Goal: Task Accomplishment & Management: Manage account settings

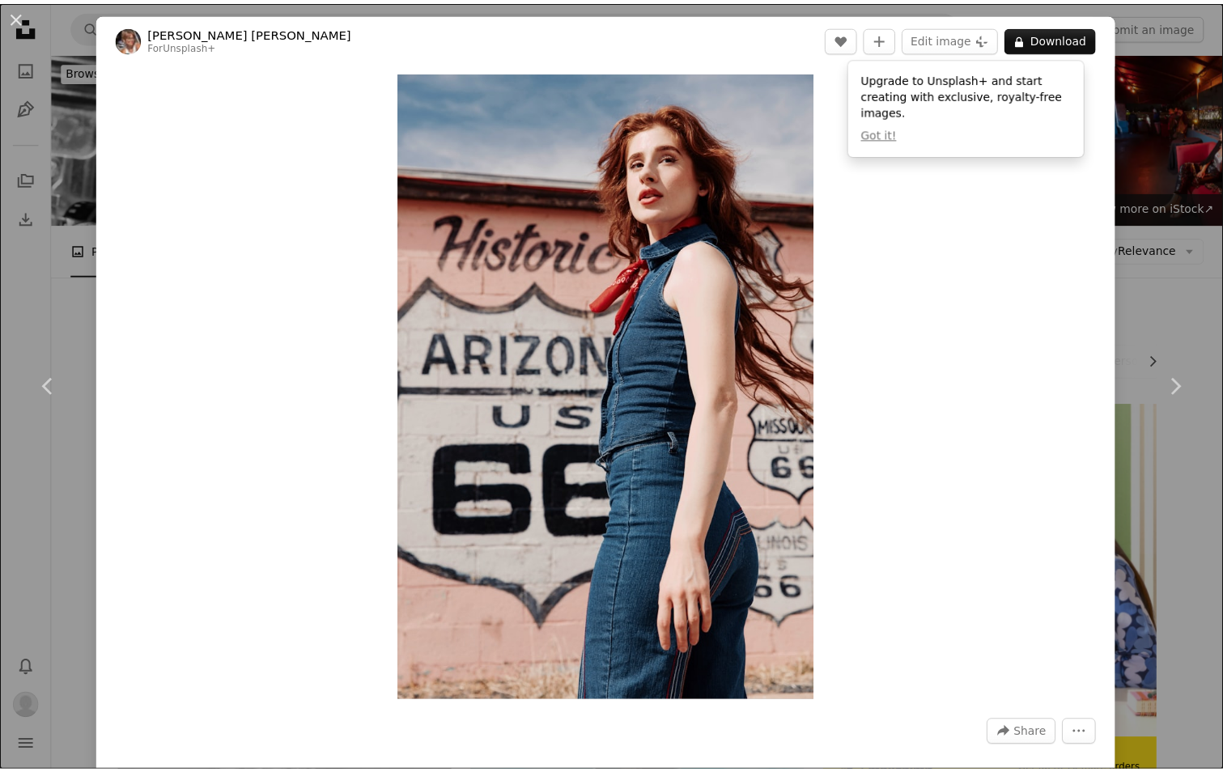
scroll to position [10760, 0]
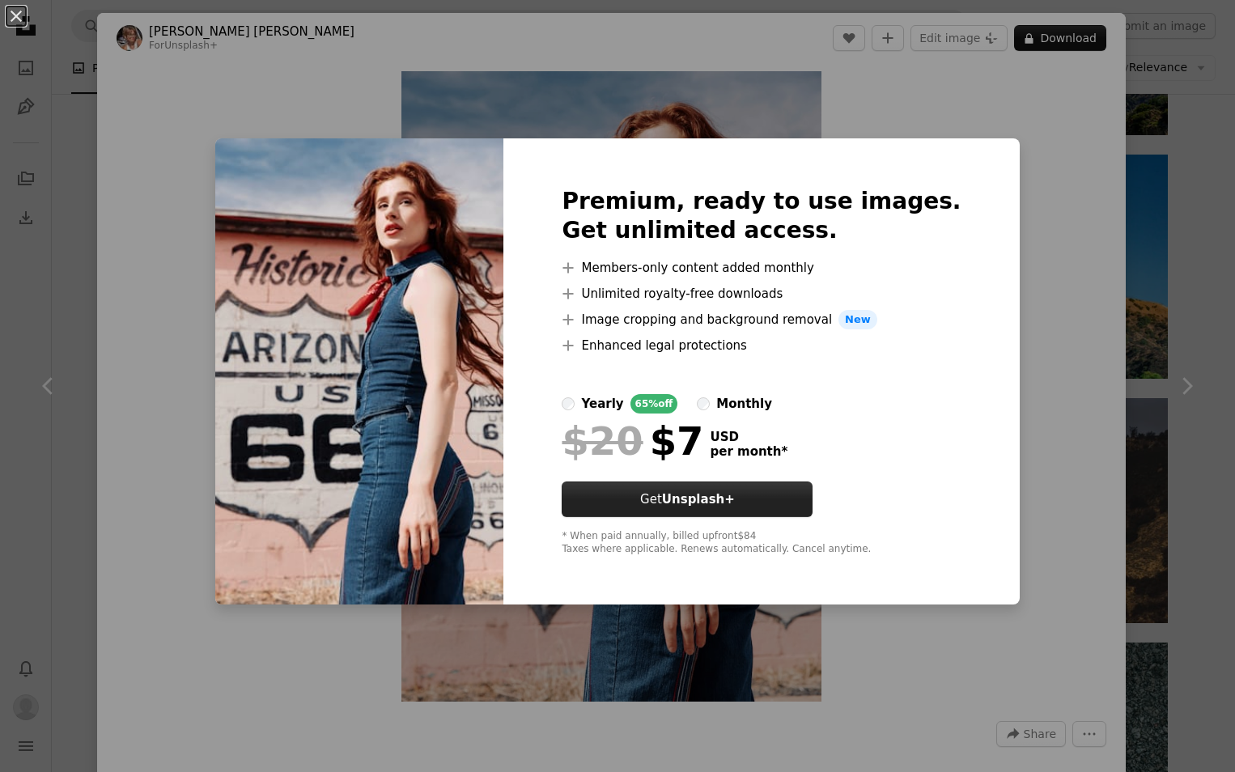
click at [735, 492] on strong "Unsplash+" at bounding box center [698, 499] width 73 height 15
click at [1054, 341] on div "An X shape Premium, ready to use images. Get unlimited access. A plus sign Memb…" at bounding box center [617, 386] width 1235 height 772
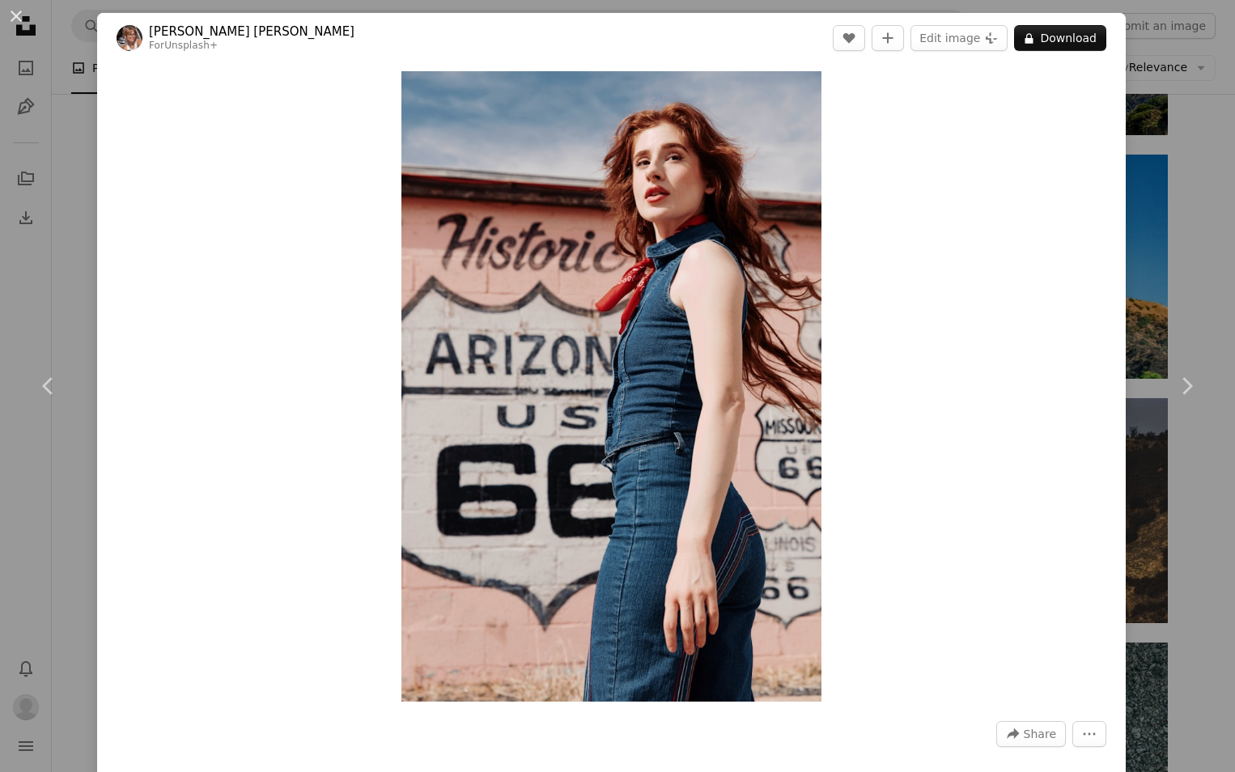
click at [902, 48] on div "A heart A plus sign Edit image Plus sign for Unsplash+ A lock Download" at bounding box center [970, 38] width 274 height 26
click at [893, 45] on button "A plus sign" at bounding box center [888, 38] width 32 height 26
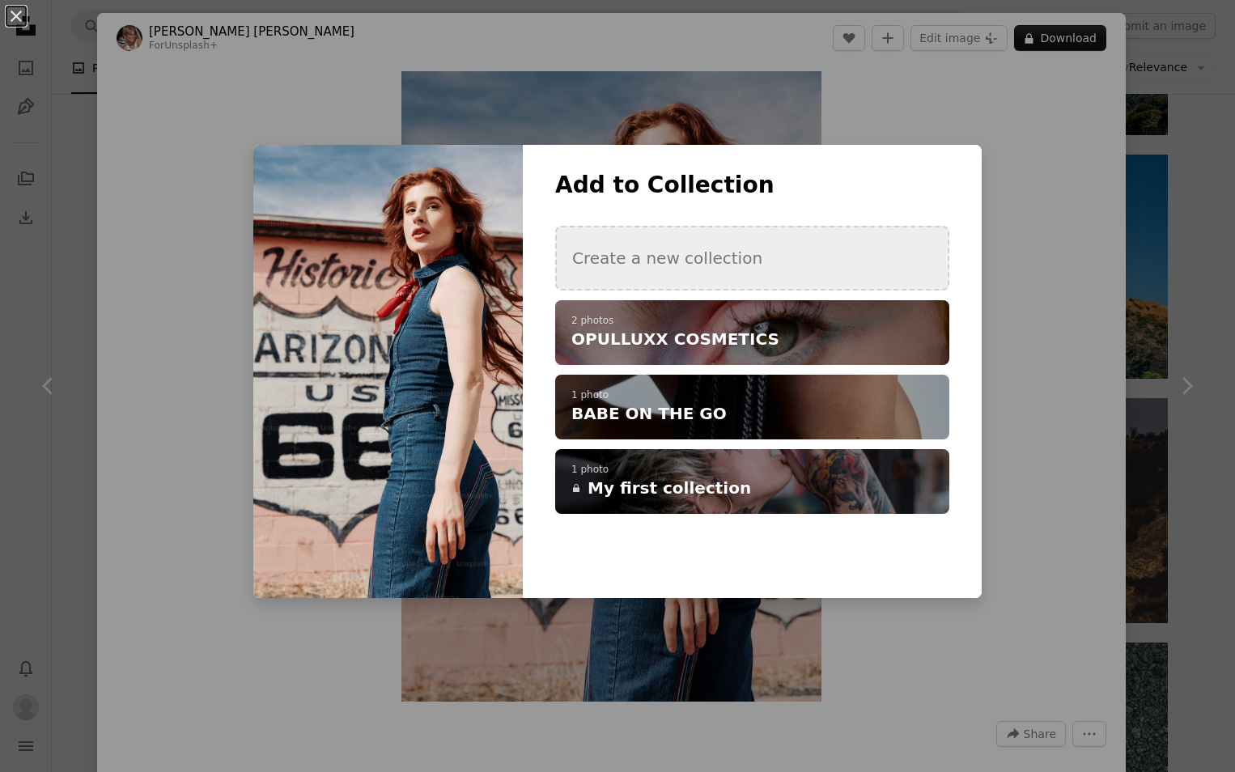
click at [756, 265] on button "Create a new collection" at bounding box center [752, 258] width 394 height 65
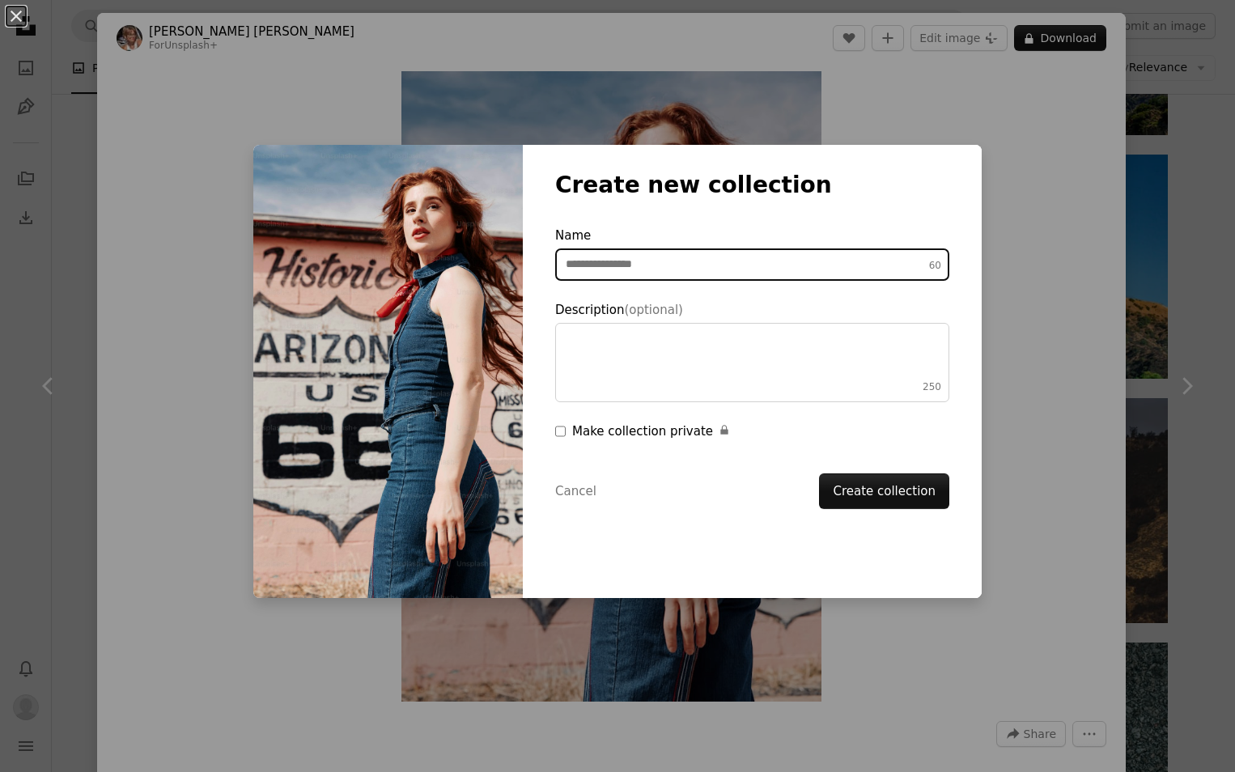
click at [670, 269] on input "Name 60" at bounding box center [752, 264] width 394 height 32
type input "**********"
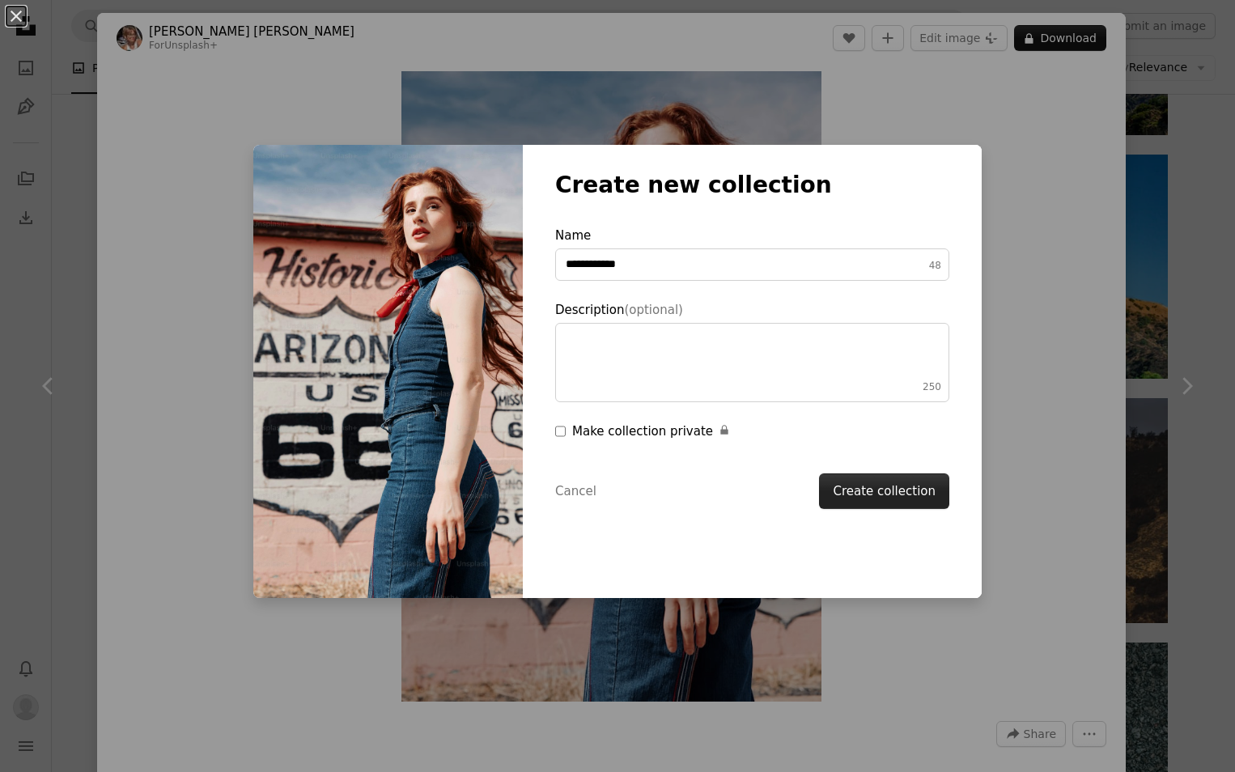
click at [863, 494] on button "Create collection" at bounding box center [884, 491] width 130 height 36
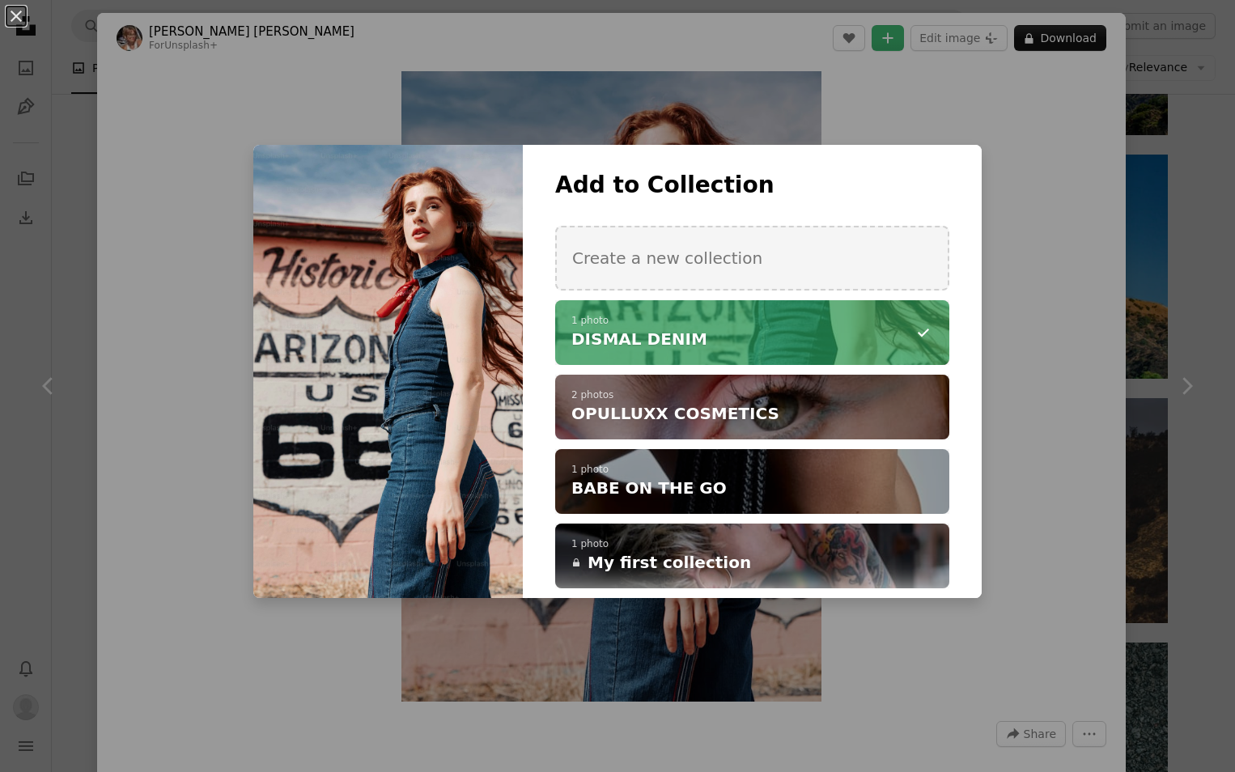
click at [1012, 296] on div "**********" at bounding box center [617, 386] width 1235 height 772
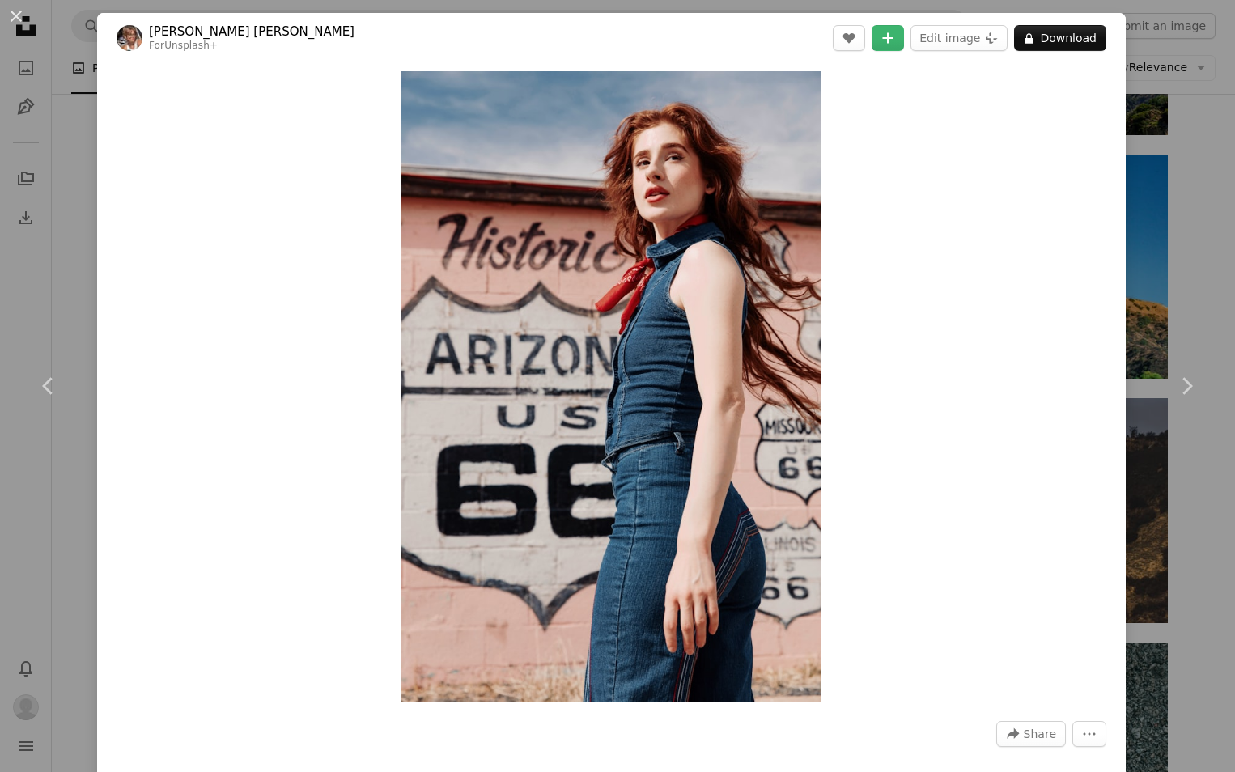
click at [1146, 84] on div "An X shape Chevron left Chevron right Alyssa Jane For Unsplash+ A heart A plus …" at bounding box center [617, 386] width 1235 height 772
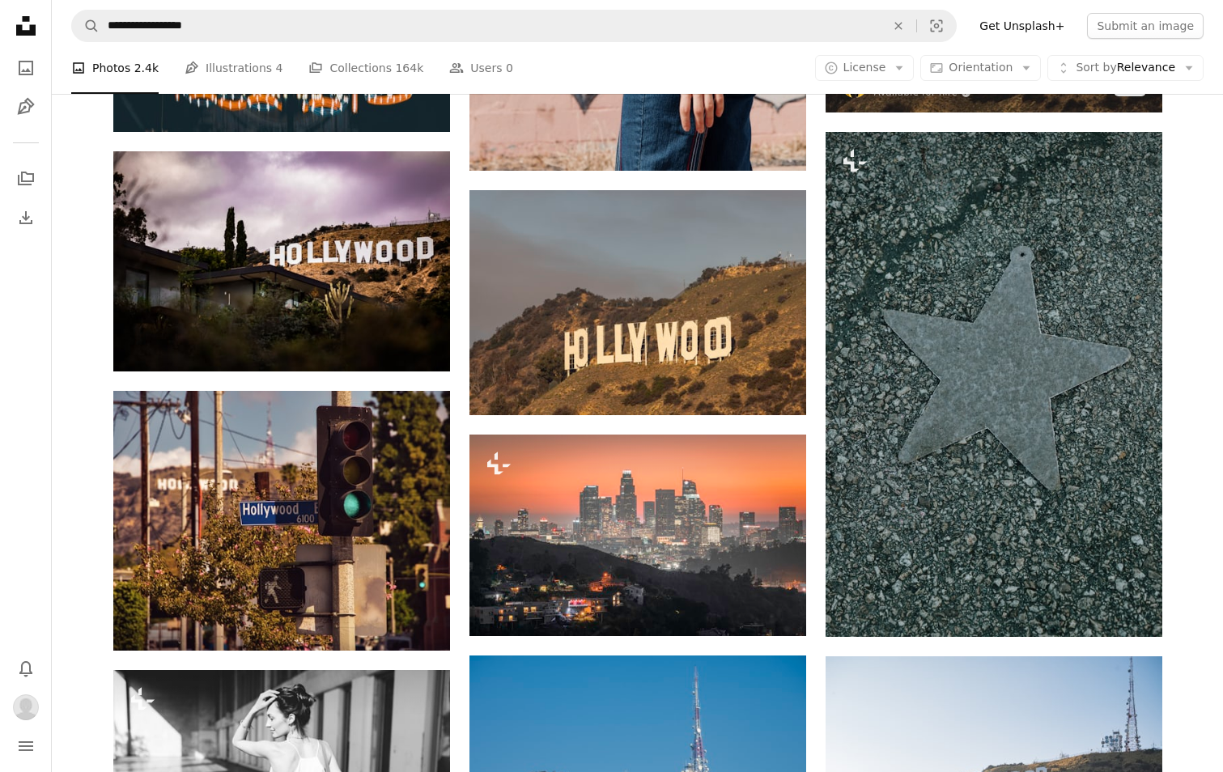
scroll to position [11272, 0]
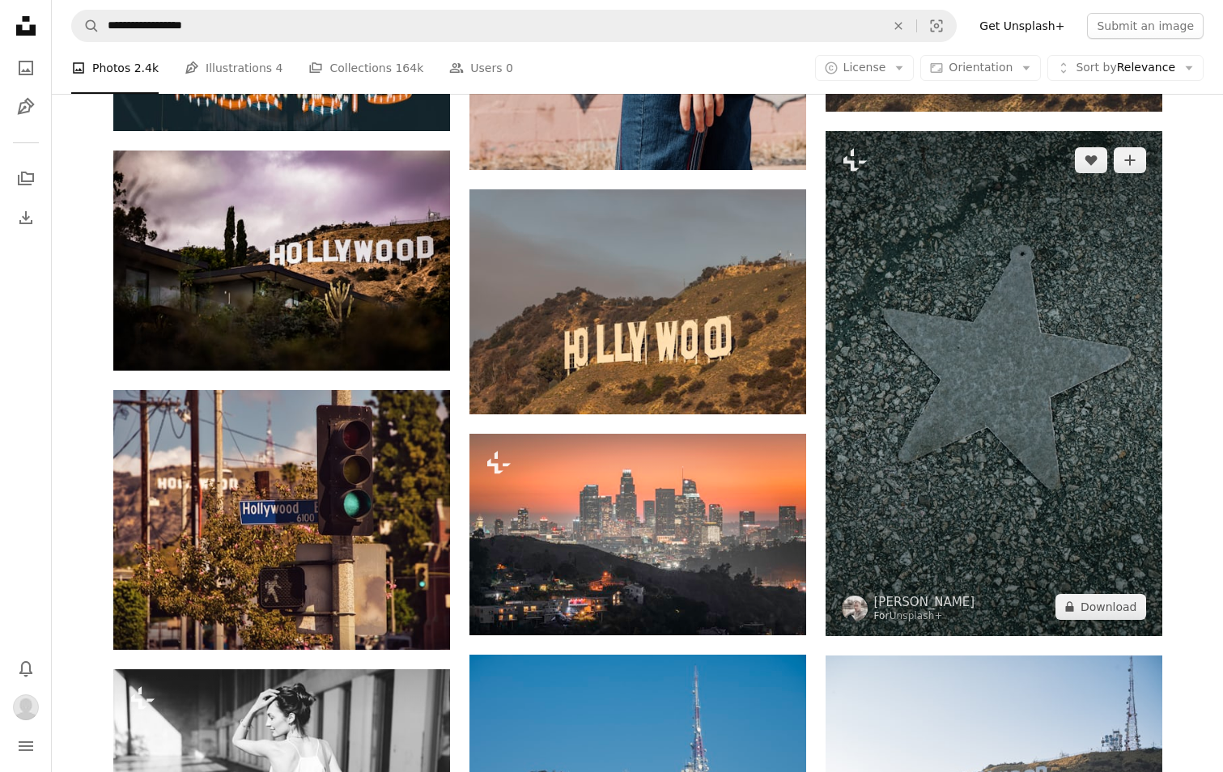
click at [1062, 425] on img at bounding box center [993, 383] width 337 height 505
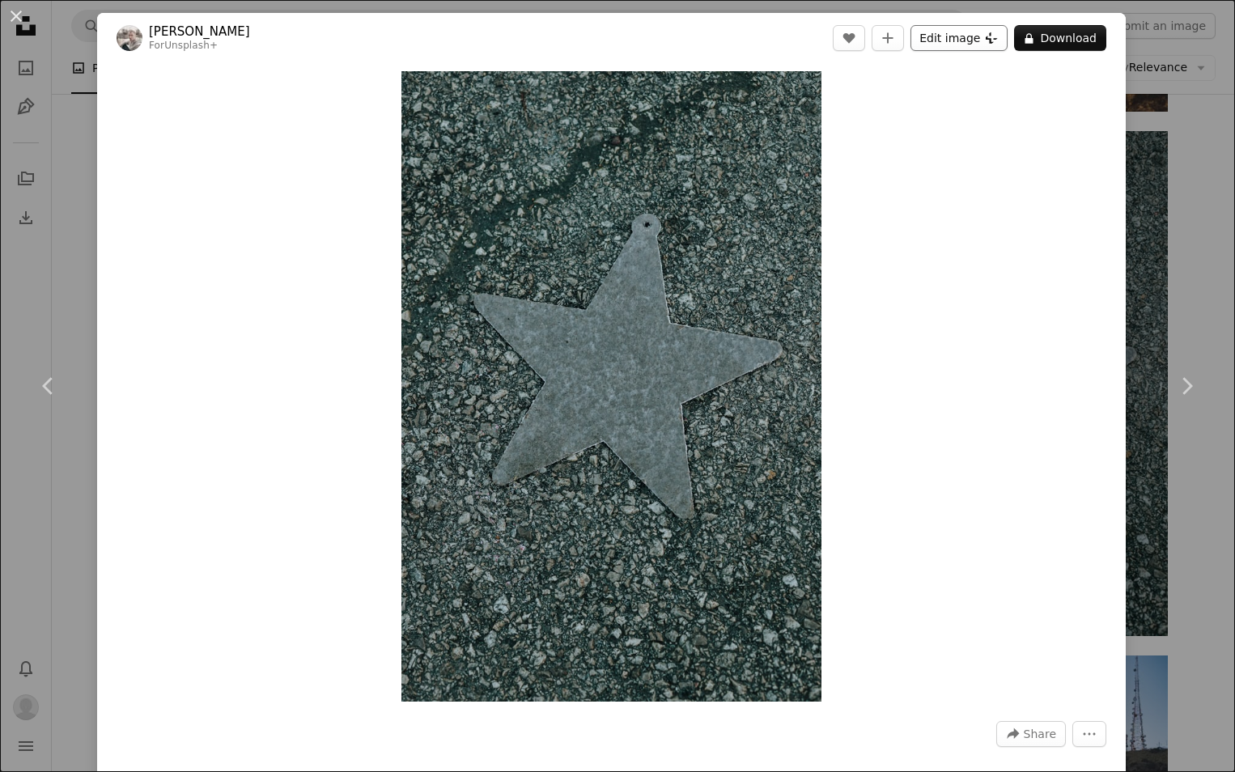
click at [947, 41] on button "Edit image Plus sign for Unsplash+" at bounding box center [958, 38] width 97 height 26
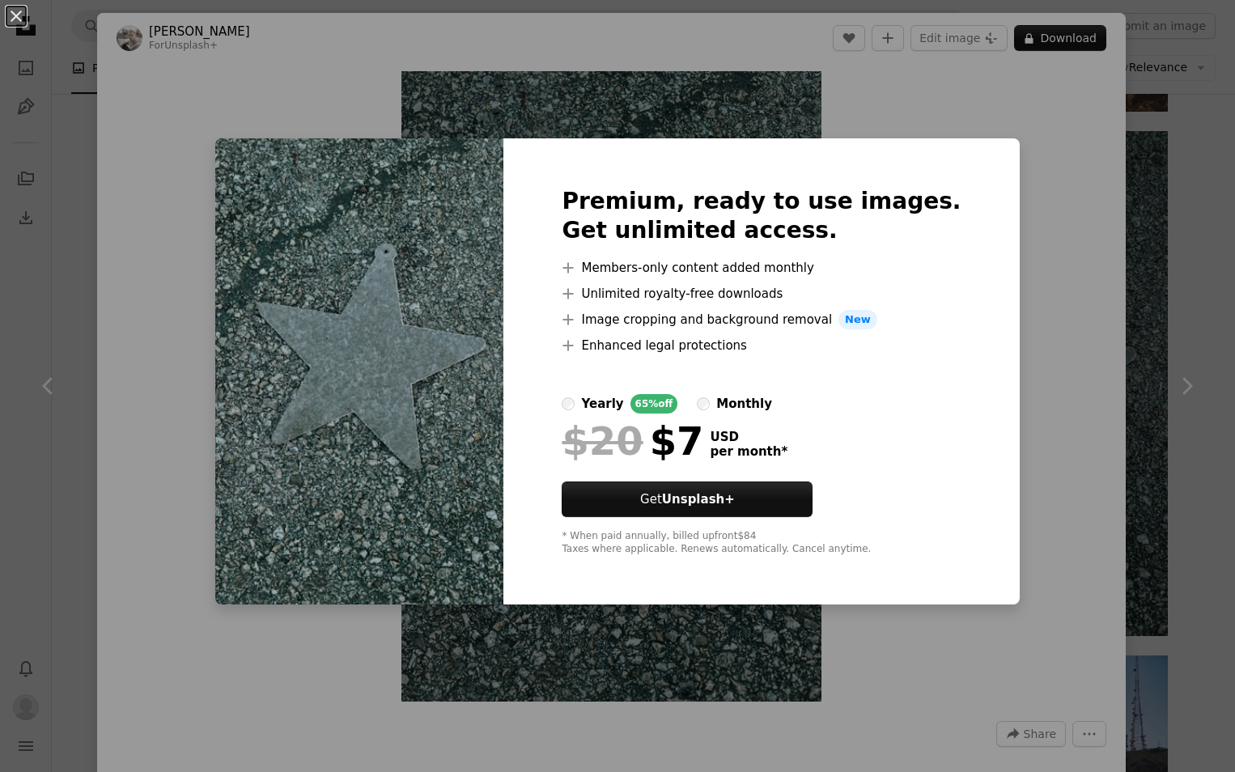
click at [1037, 219] on div "An X shape Premium, ready to use images. Get unlimited access. A plus sign Memb…" at bounding box center [617, 386] width 1235 height 772
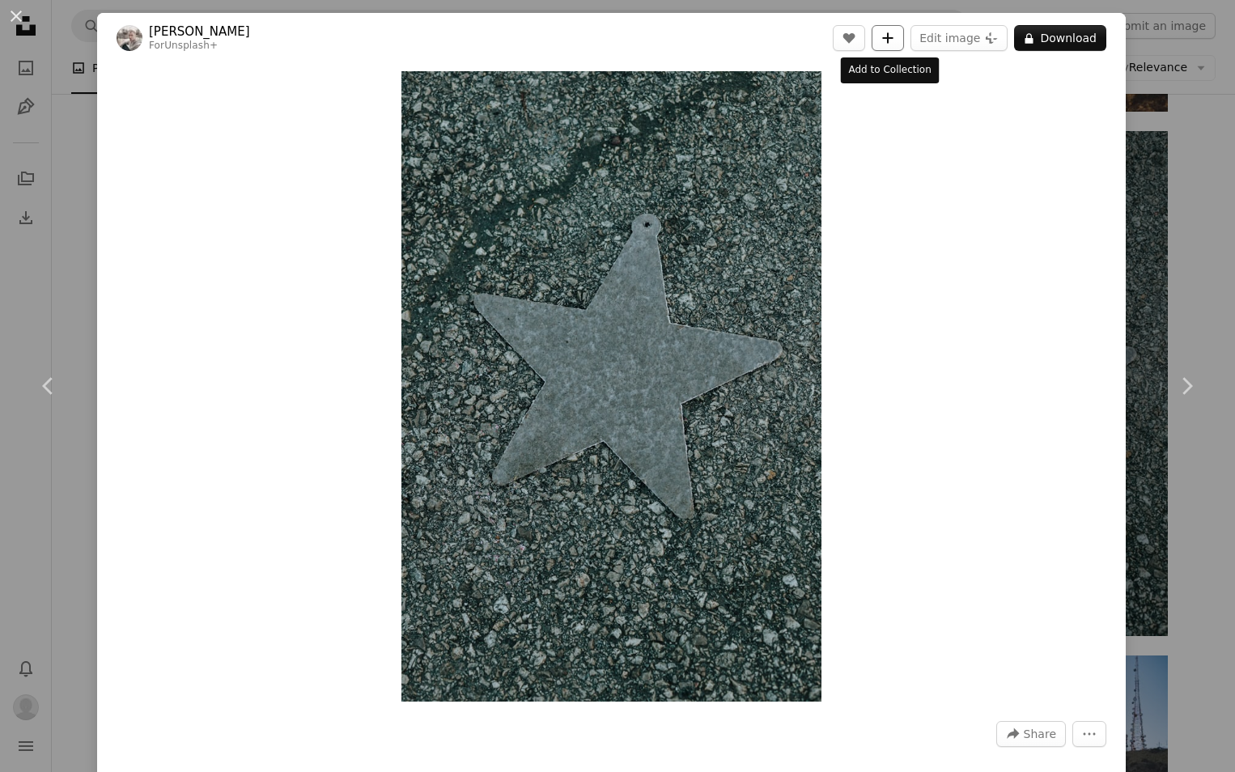
click at [889, 46] on button "A plus sign" at bounding box center [888, 38] width 32 height 26
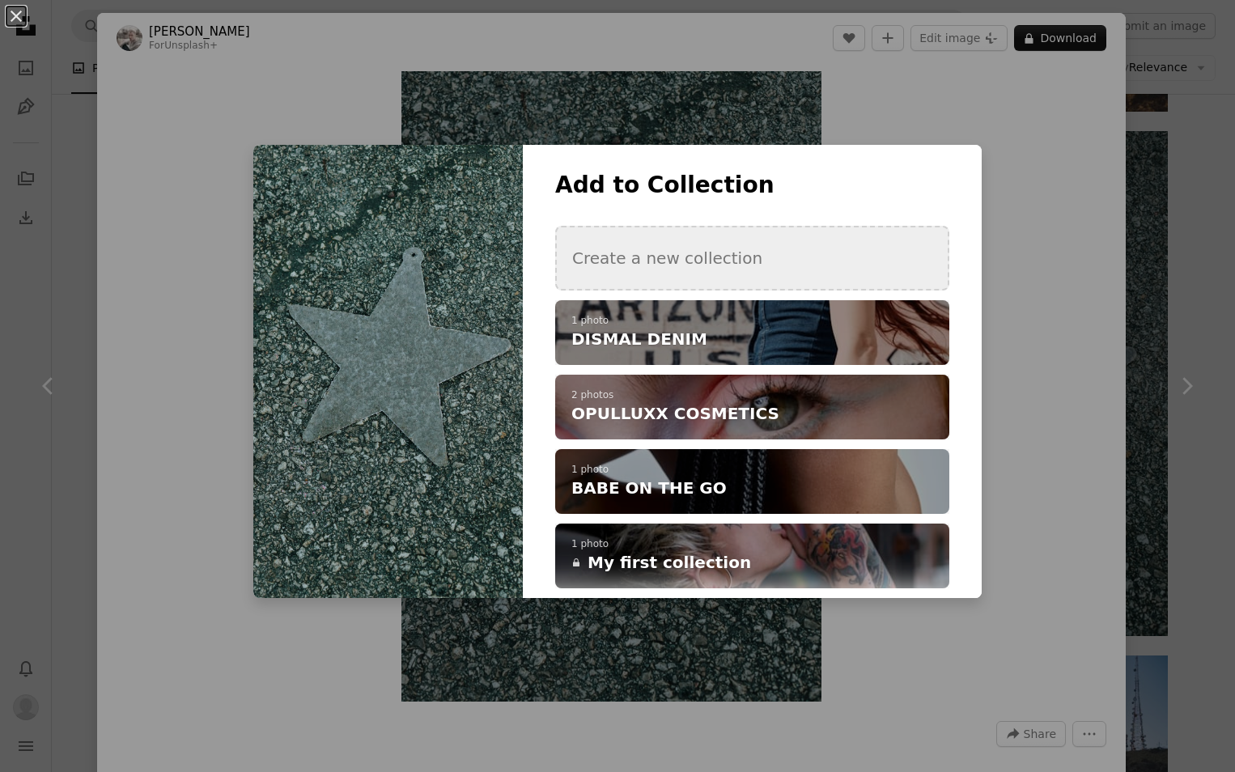
click at [804, 265] on button "Create a new collection" at bounding box center [752, 258] width 394 height 65
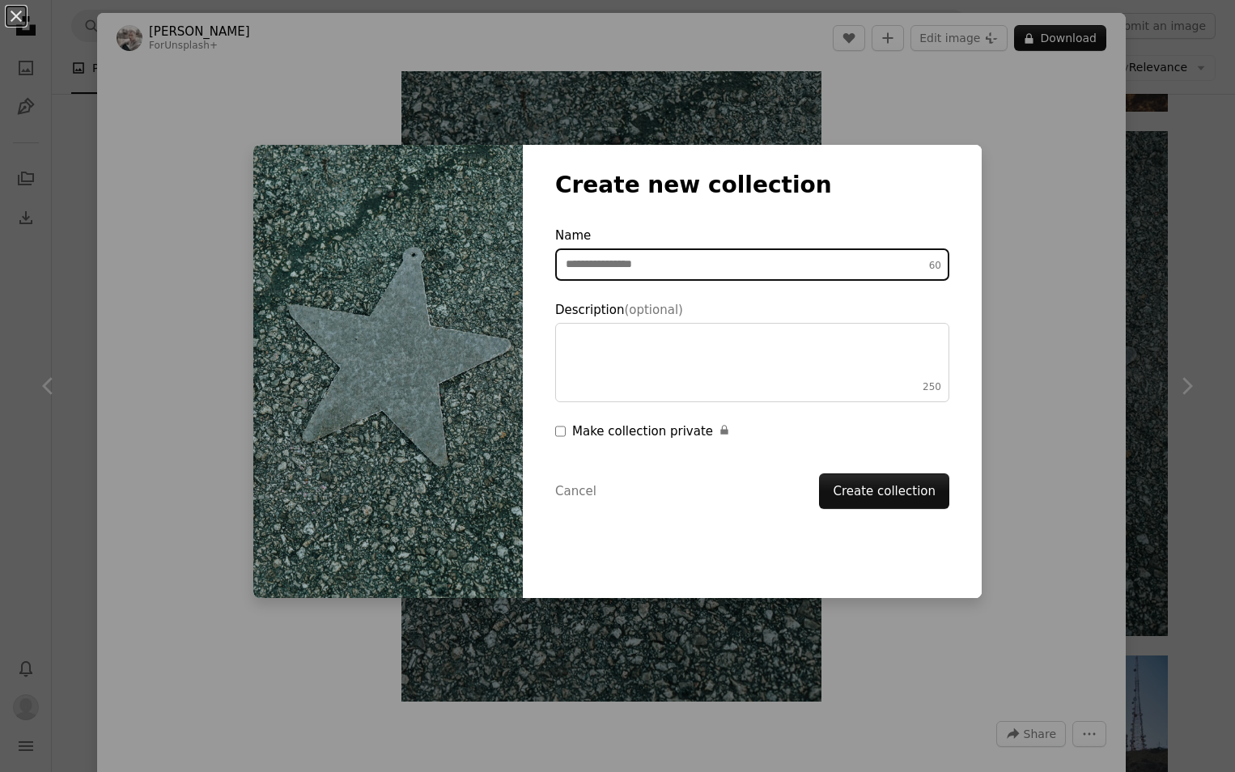
click at [728, 257] on input "Name 60" at bounding box center [752, 264] width 394 height 32
type input "**********"
click at [819, 473] on button "Create collection" at bounding box center [884, 491] width 130 height 36
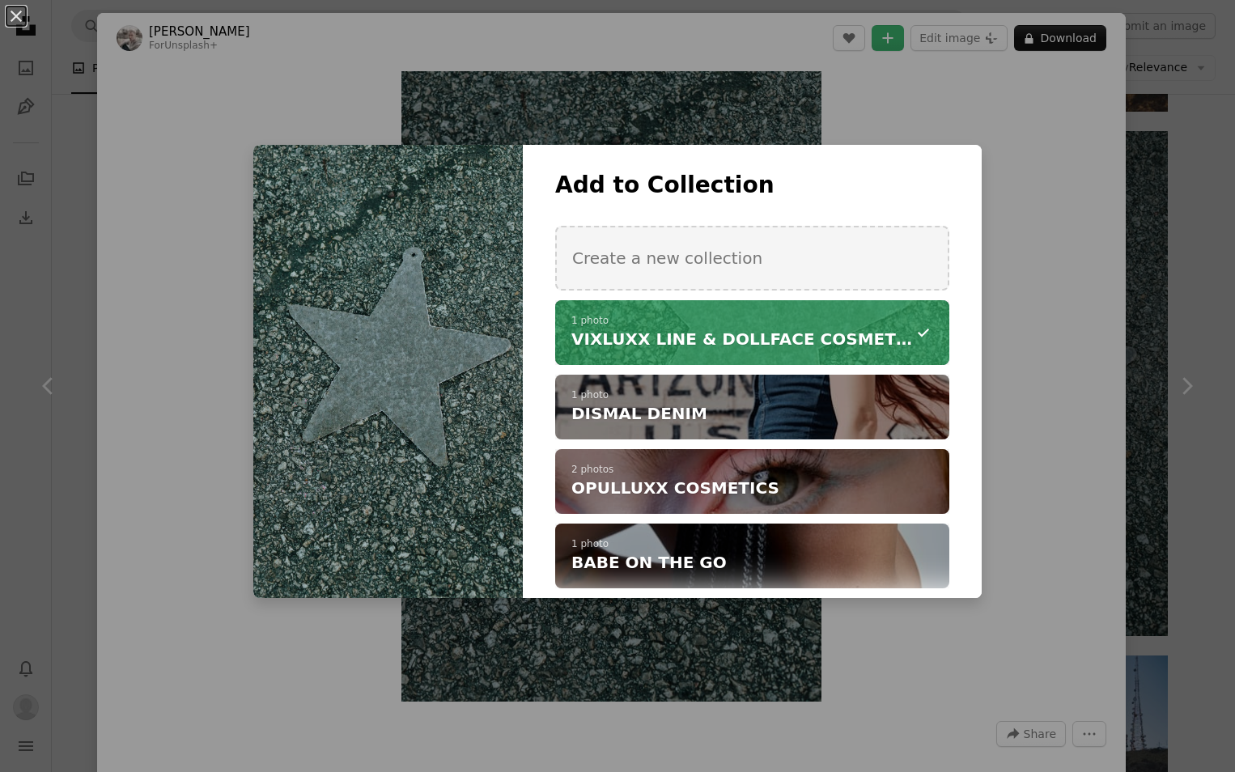
click at [1016, 172] on div "**********" at bounding box center [617, 386] width 1235 height 772
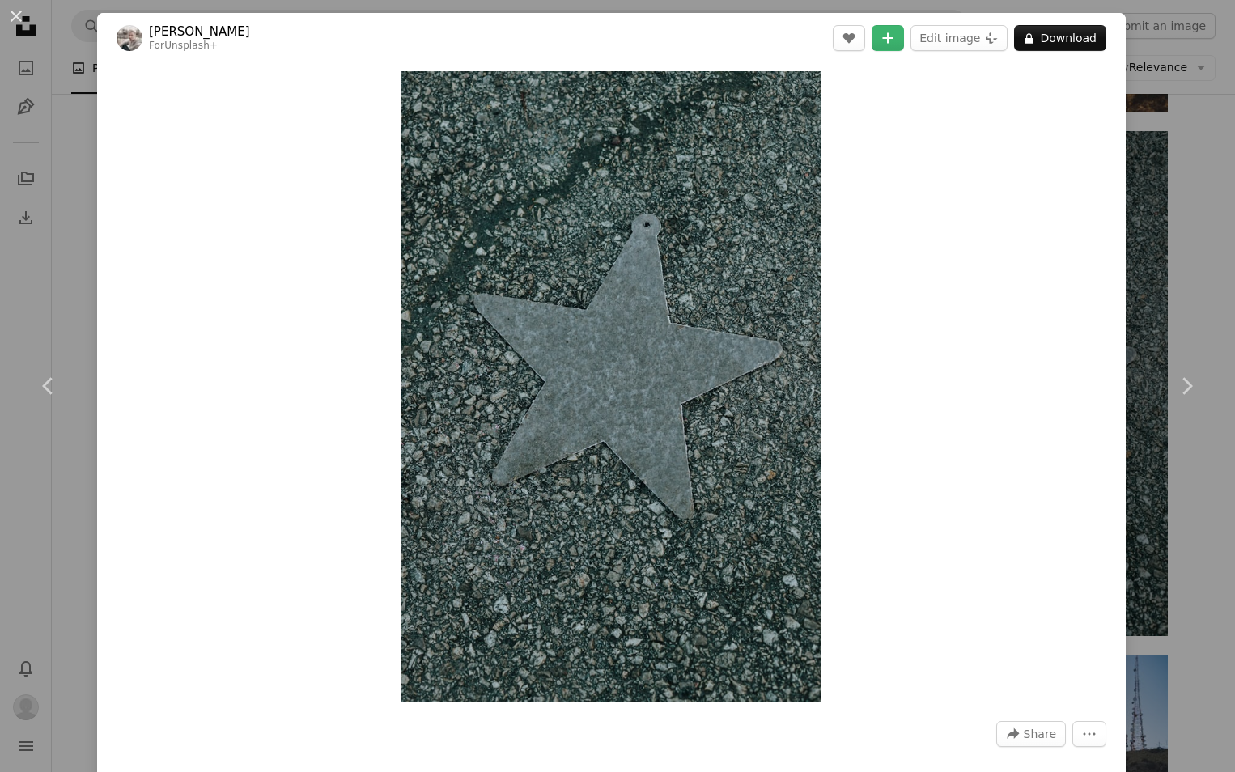
click at [1164, 128] on div "An X shape Chevron left Chevron right Drazen Nesic For Unsplash+ A heart A plus…" at bounding box center [617, 386] width 1235 height 772
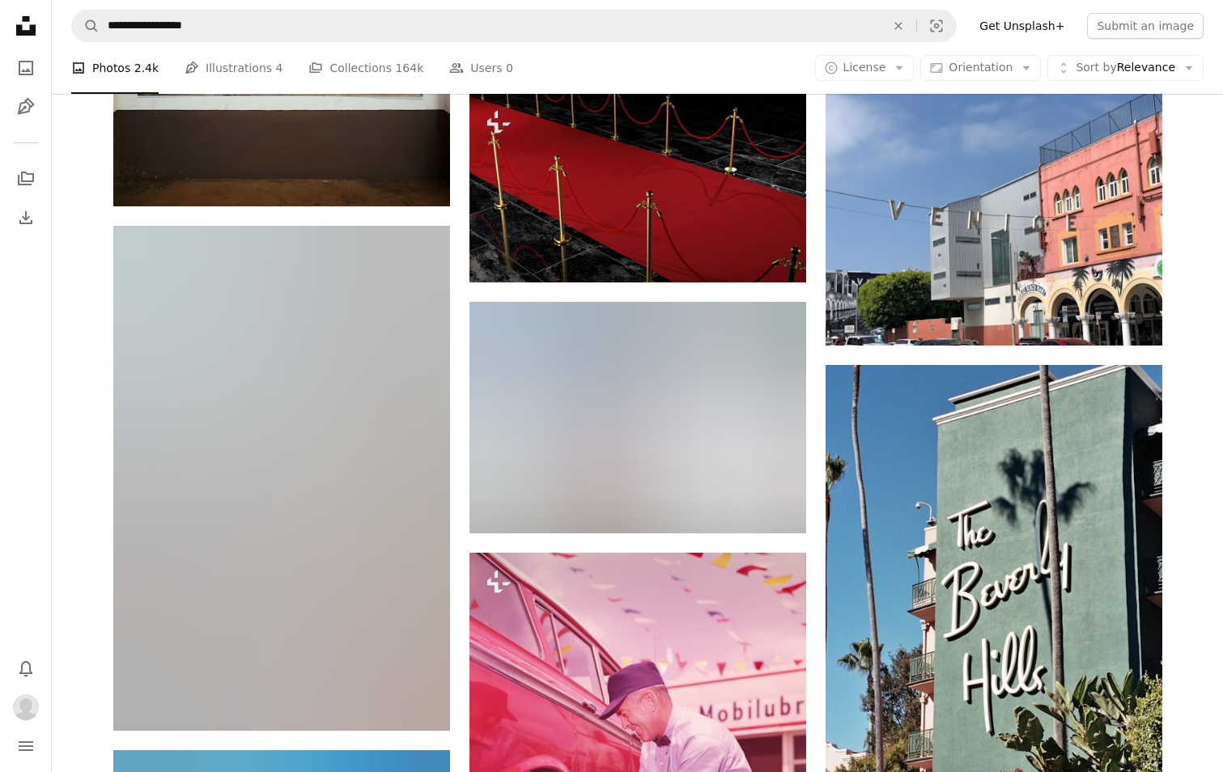
scroll to position [39669, 0]
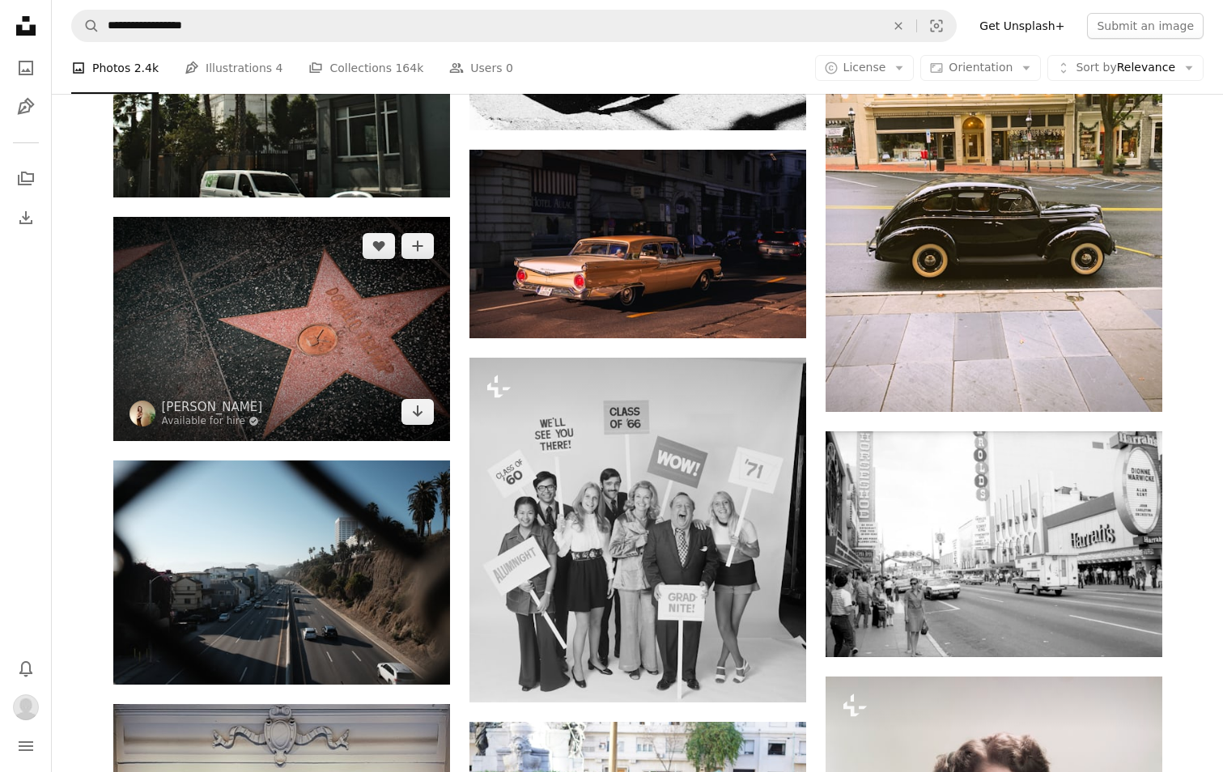
click at [375, 346] on img at bounding box center [281, 329] width 337 height 224
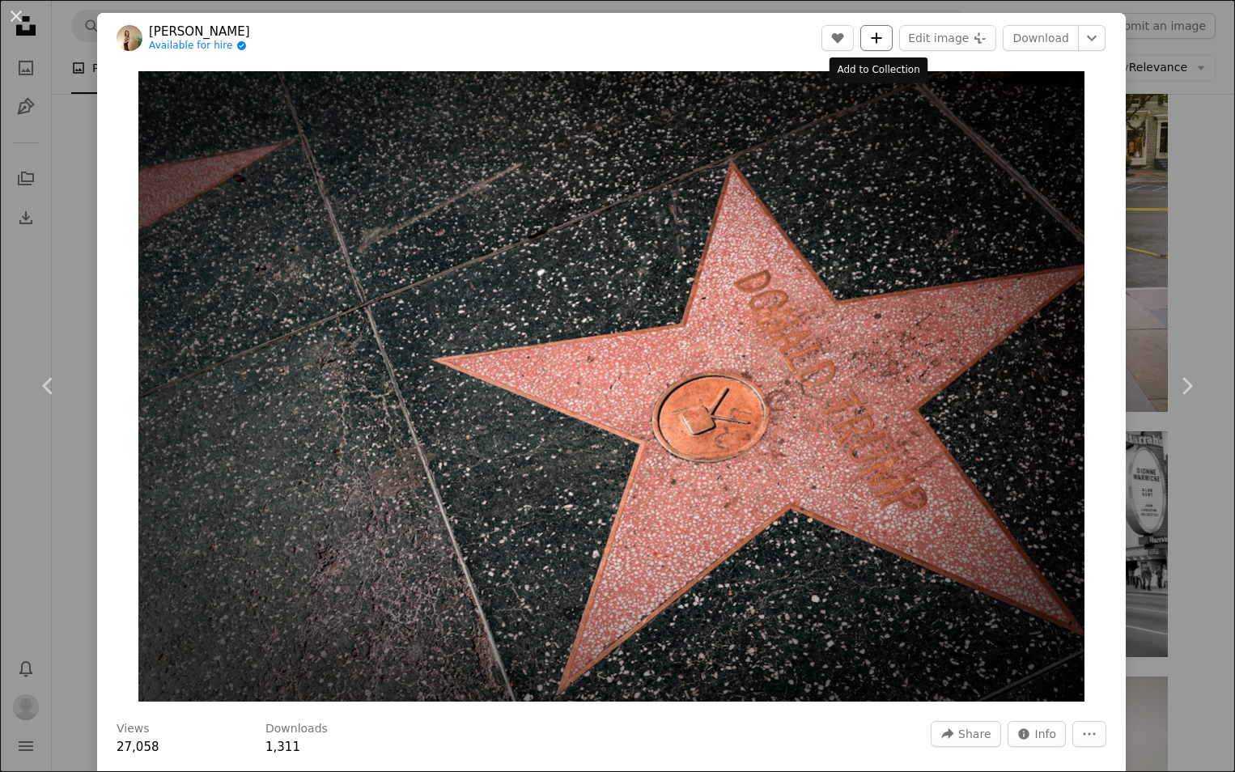
click at [880, 37] on icon "A plus sign" at bounding box center [876, 38] width 13 height 13
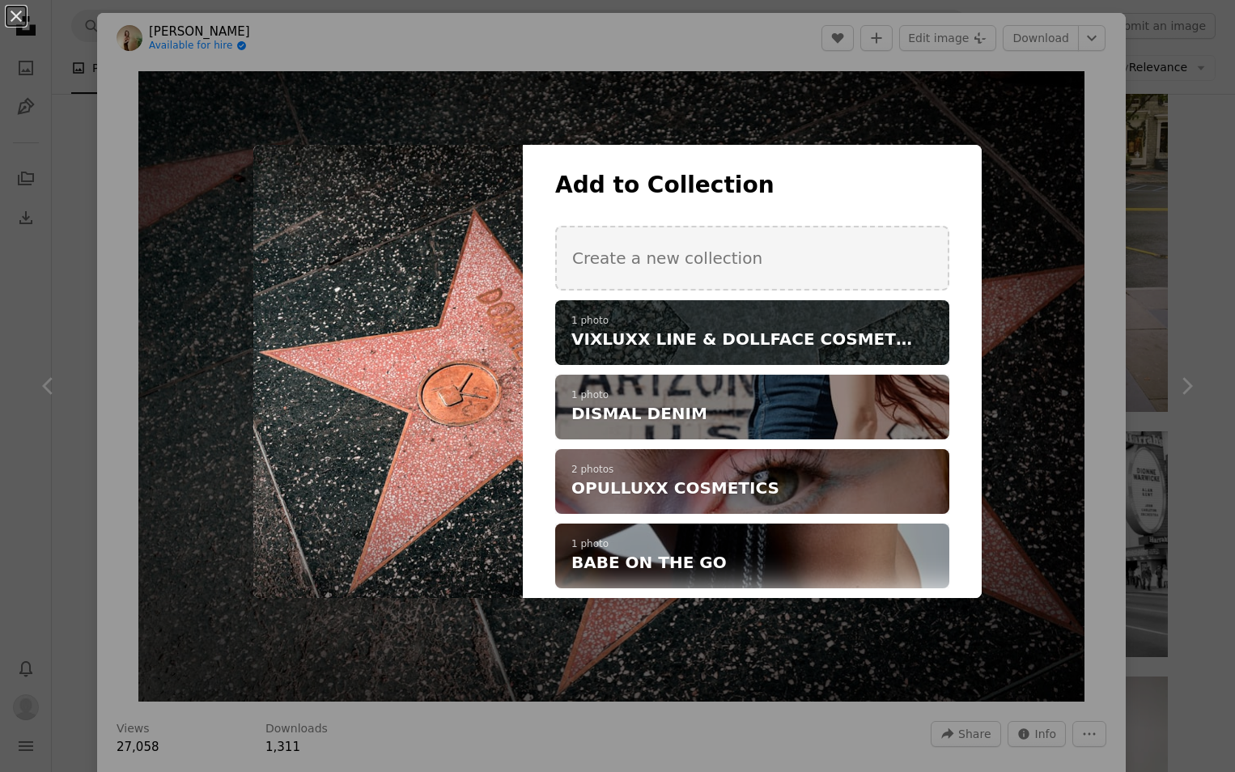
click at [810, 331] on span "VIXLUXX LINE & DOLLFACE COSMETICS" at bounding box center [743, 339] width 344 height 23
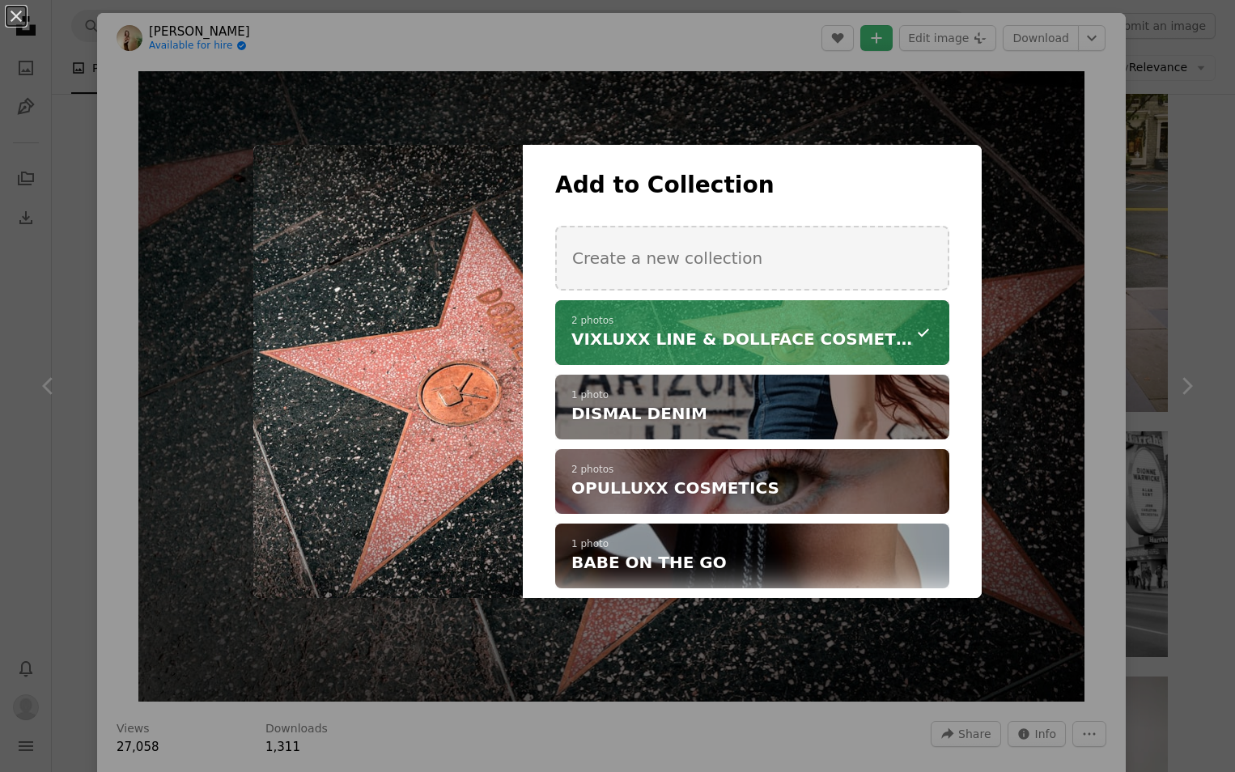
click at [1012, 138] on div "An X shape Add to Collection Create a new collection A checkmark A minus sign 2…" at bounding box center [617, 386] width 1235 height 772
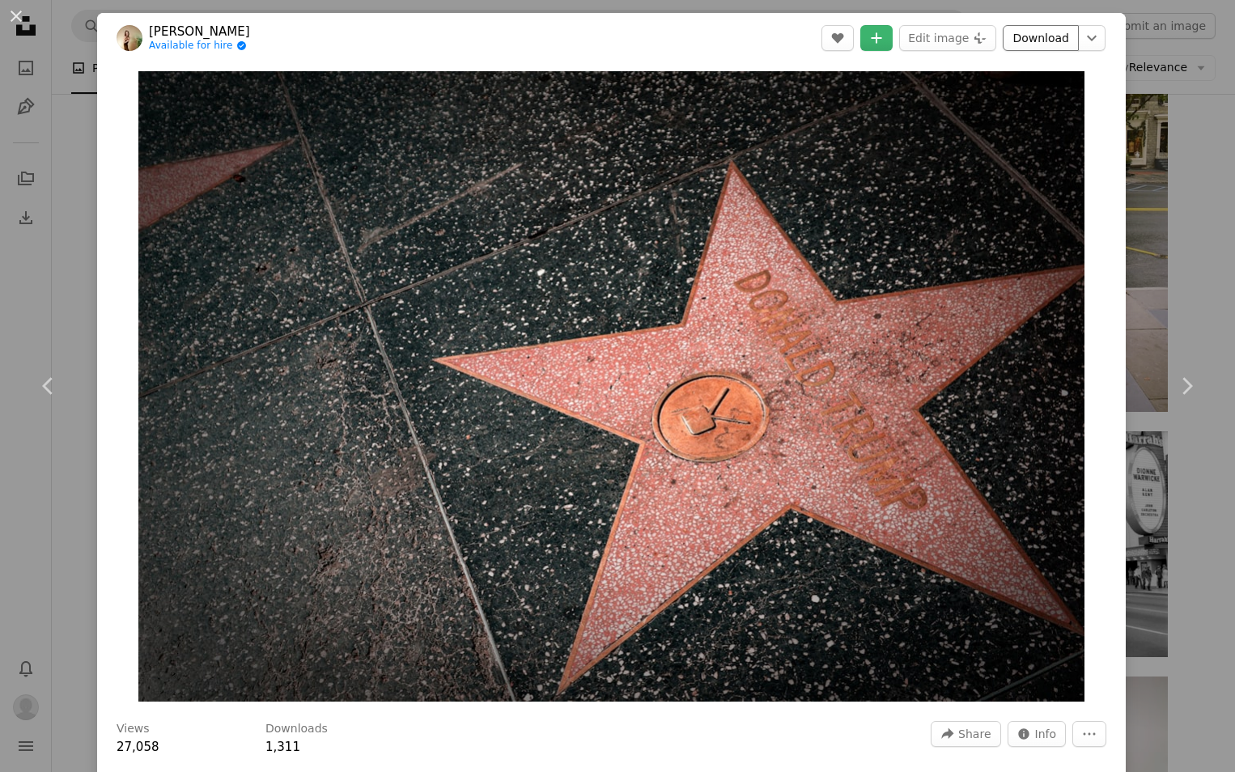
click at [1024, 39] on link "Download" at bounding box center [1041, 38] width 76 height 26
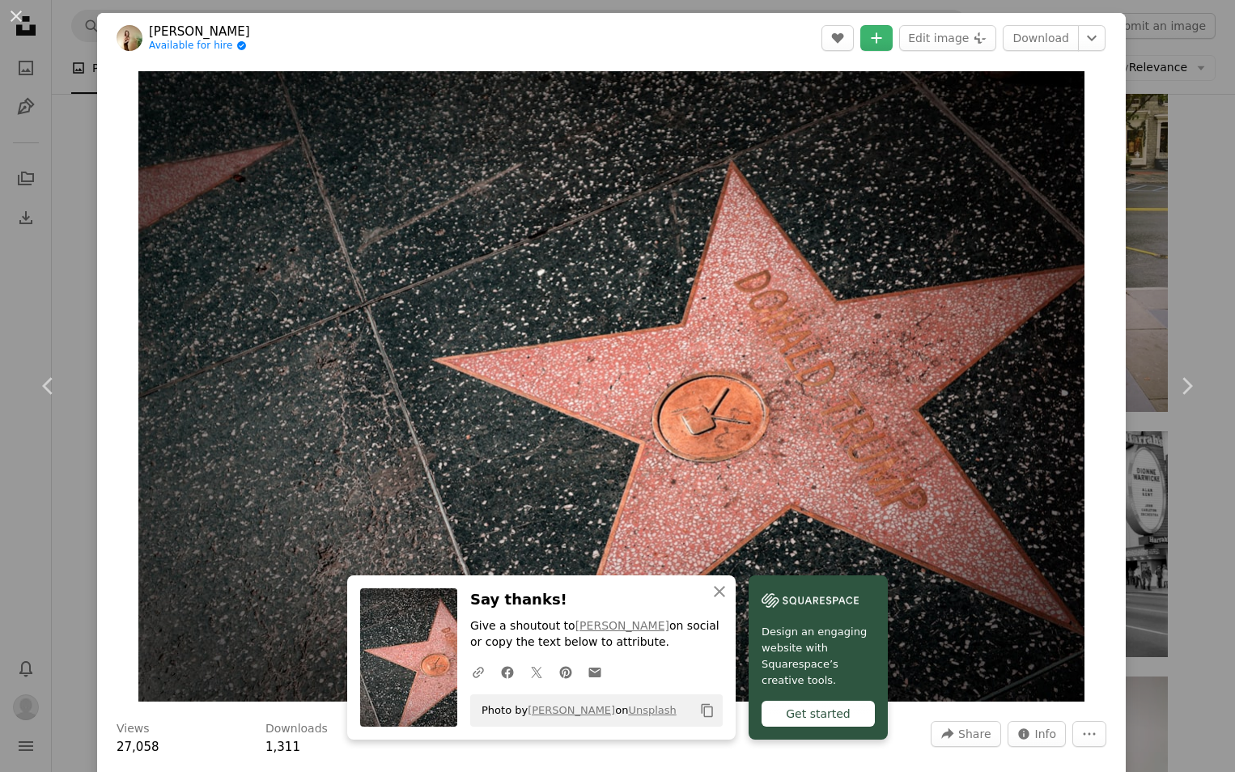
click at [1175, 141] on div "An X shape Chevron left Chevron right Meg von Haartman Available for hire A che…" at bounding box center [617, 386] width 1235 height 772
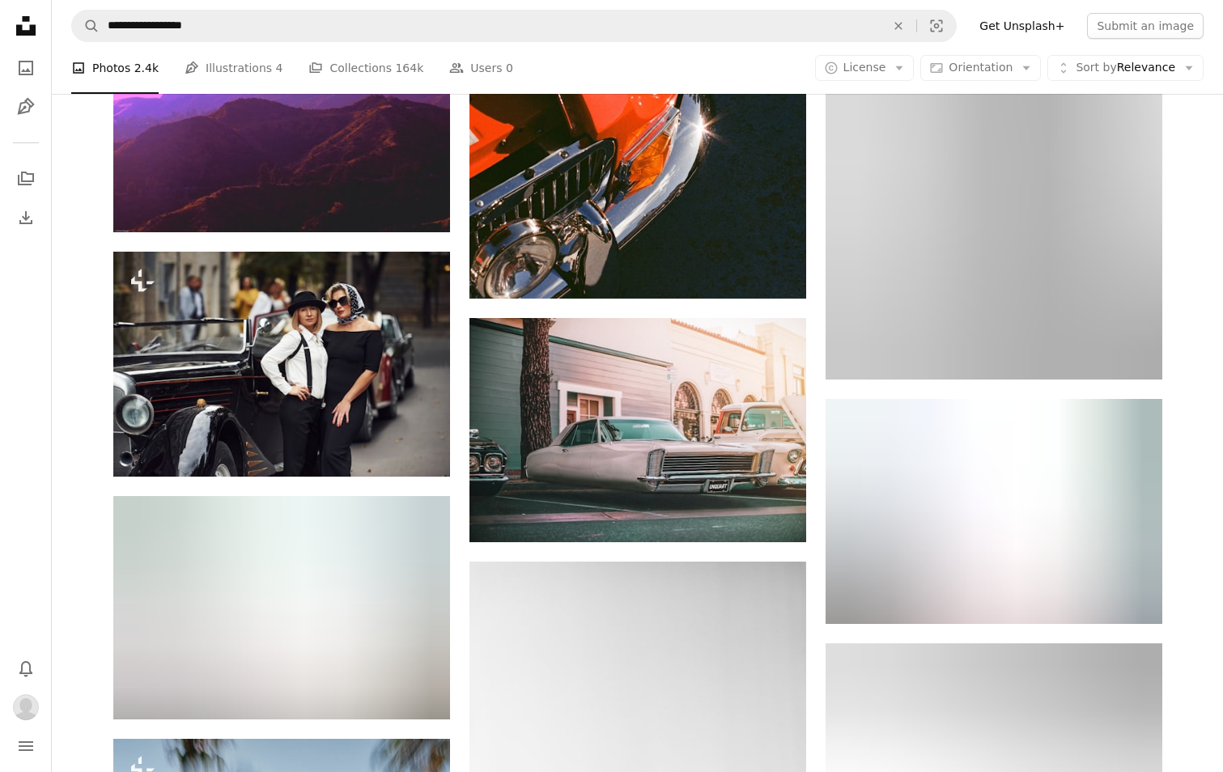
scroll to position [45601, 0]
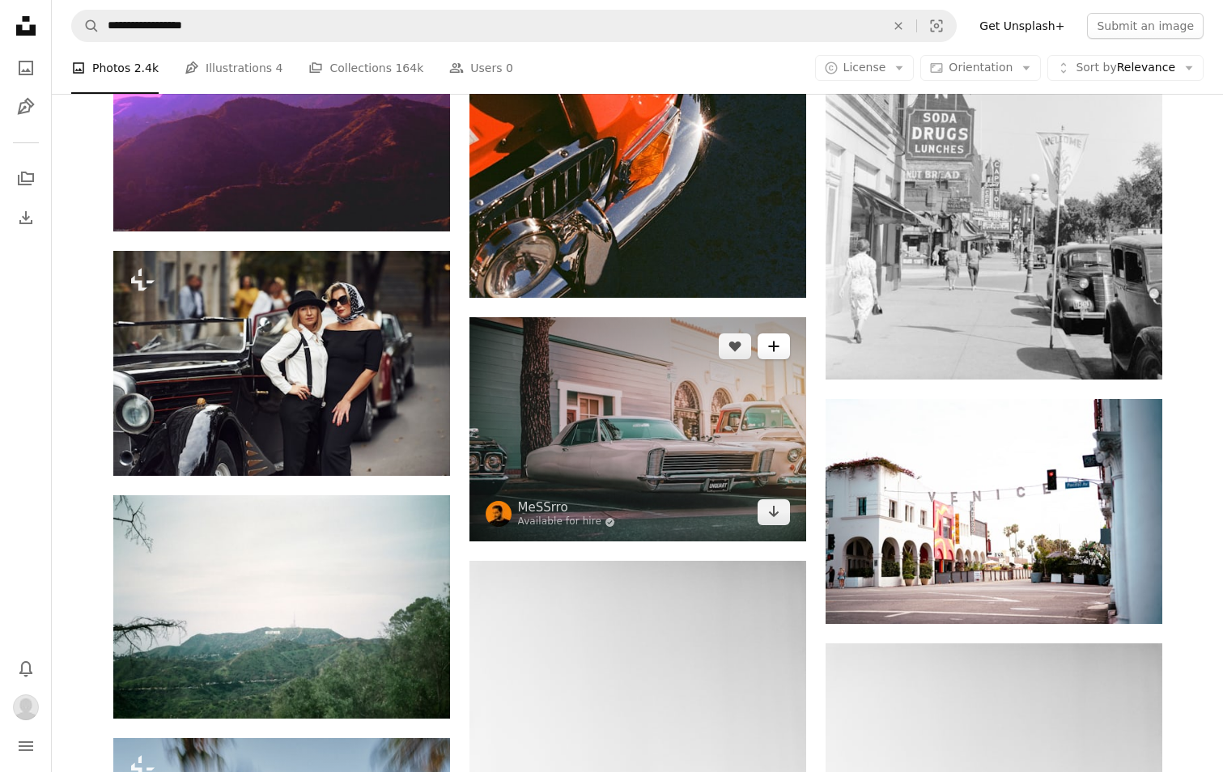
click at [775, 350] on icon "Add to Collection" at bounding box center [773, 346] width 11 height 11
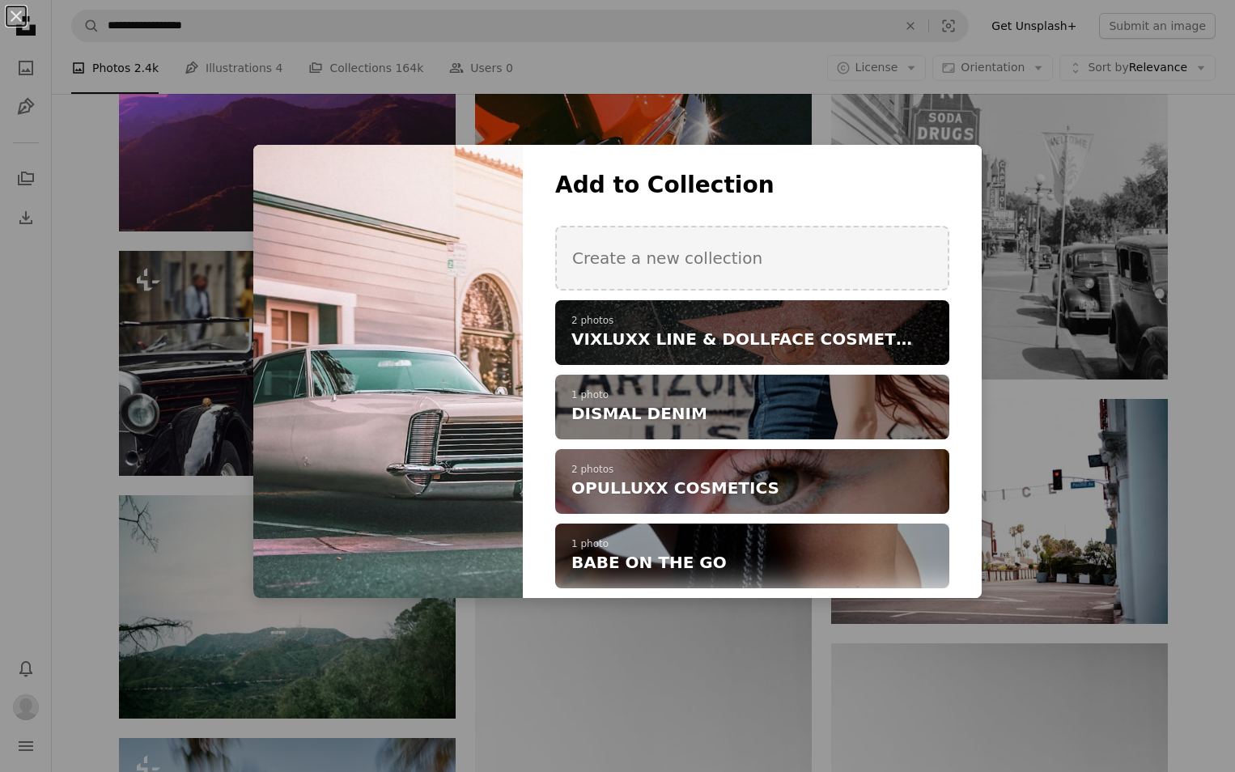
click at [825, 328] on span "VIXLUXX LINE & DOLLFACE COSMETICS" at bounding box center [743, 339] width 344 height 23
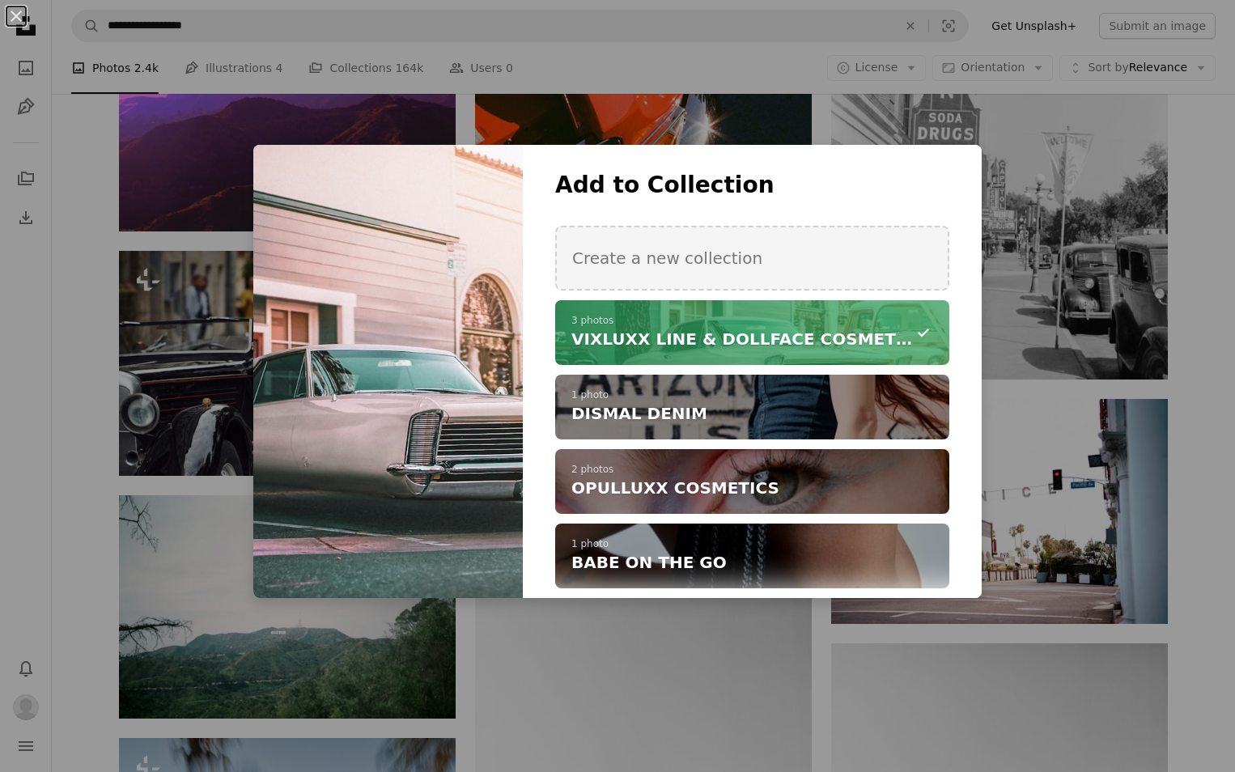
click at [921, 97] on div "An X shape Add to Collection Create a new collection A checkmark A minus sign 3…" at bounding box center [617, 386] width 1235 height 772
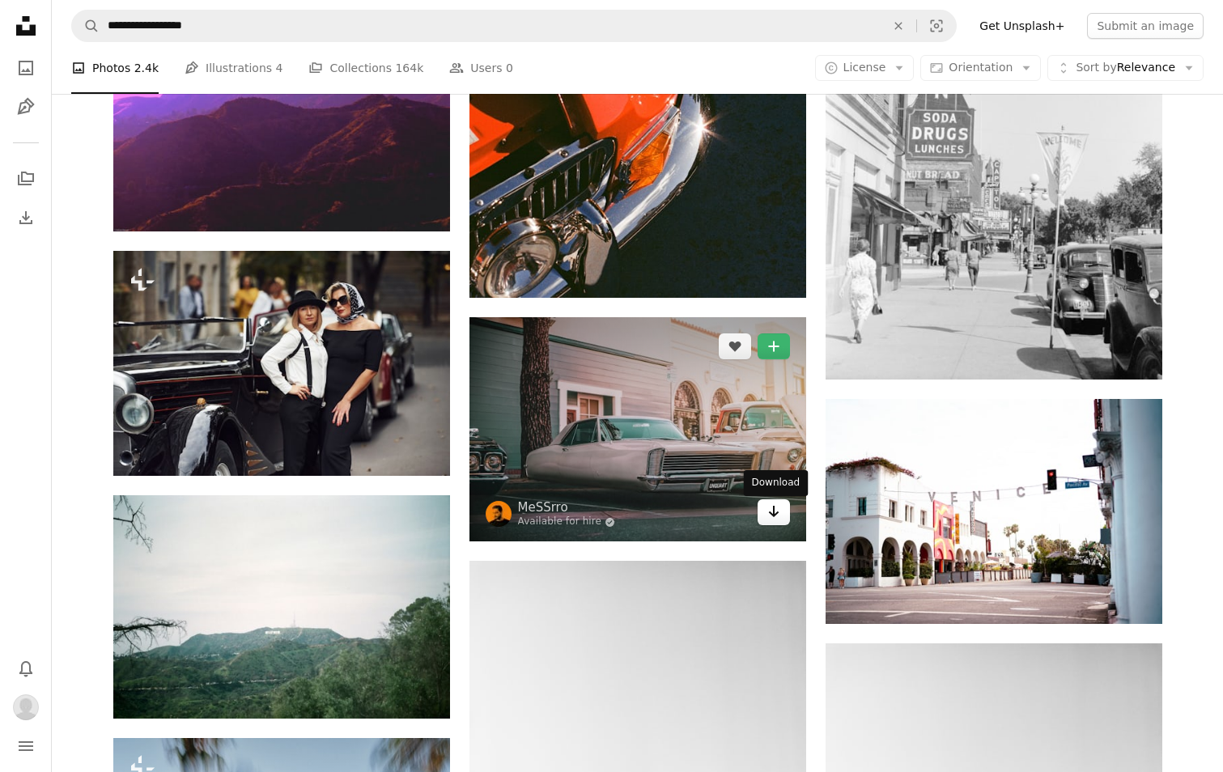
click at [785, 525] on link "Arrow pointing down" at bounding box center [773, 512] width 32 height 26
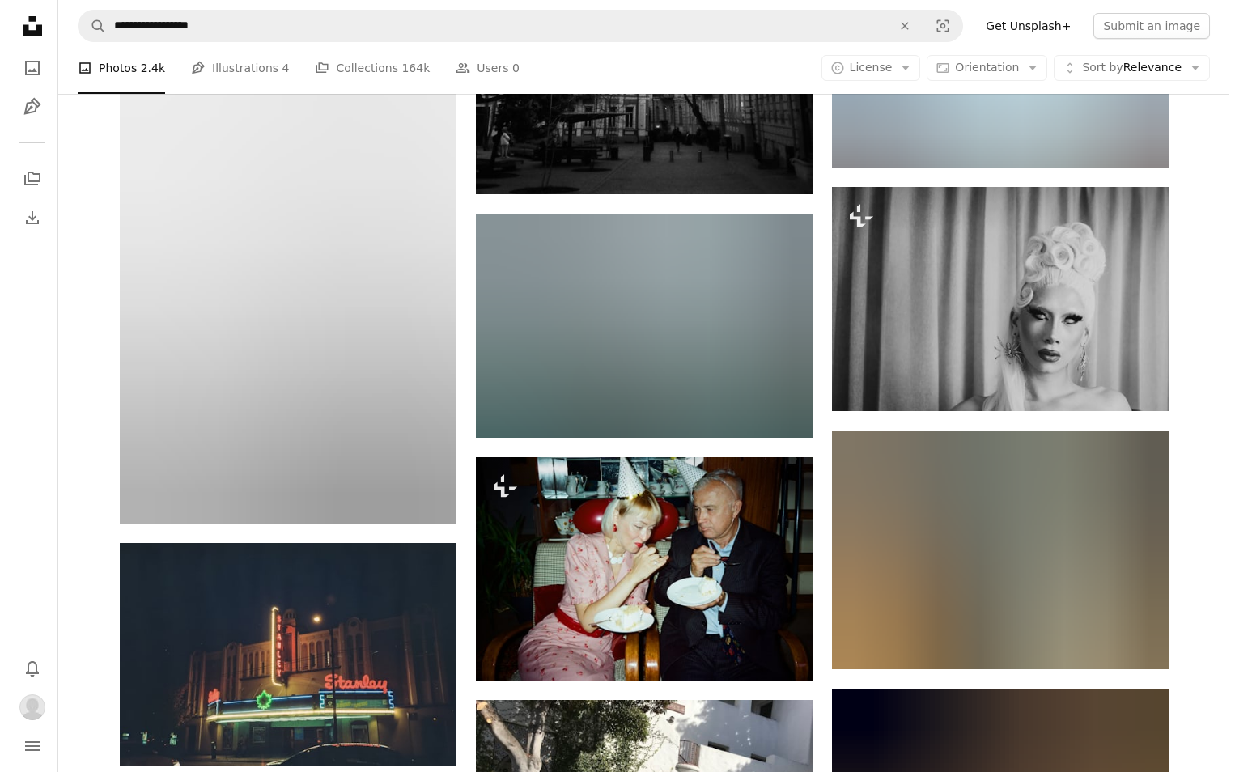
scroll to position [60323, 0]
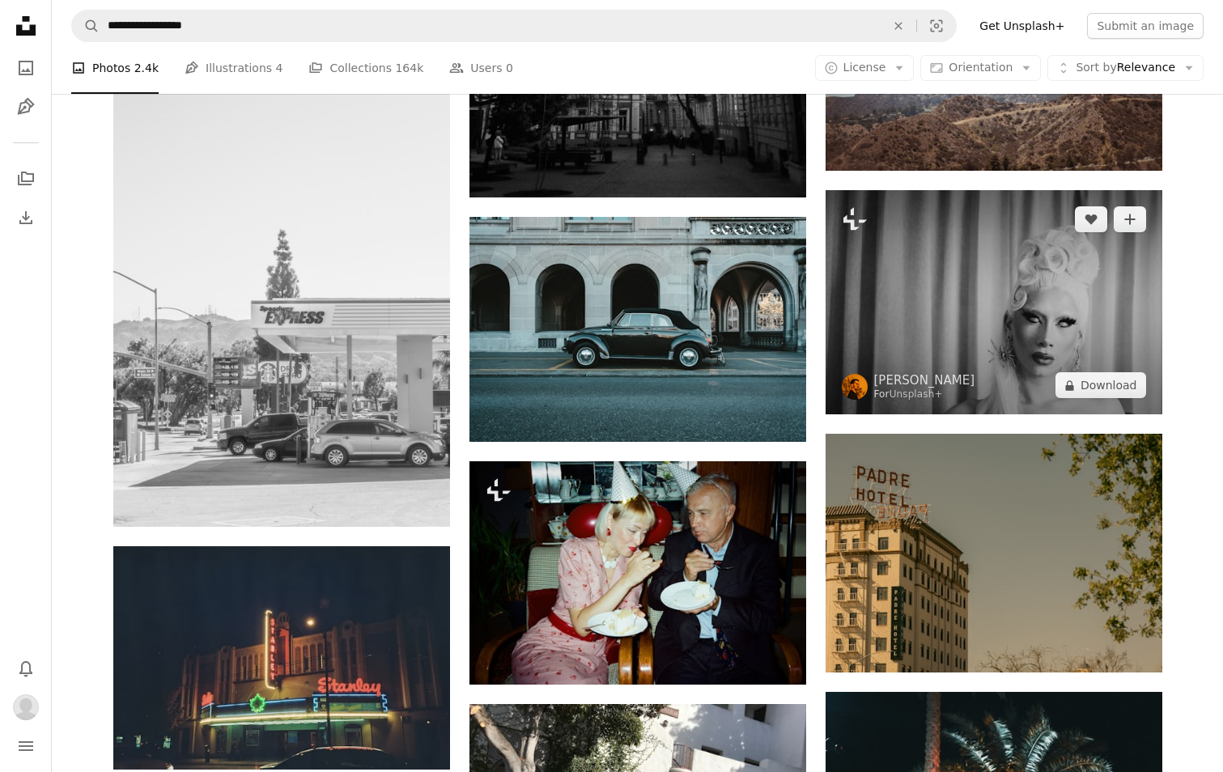
click at [1063, 339] on img at bounding box center [993, 302] width 337 height 224
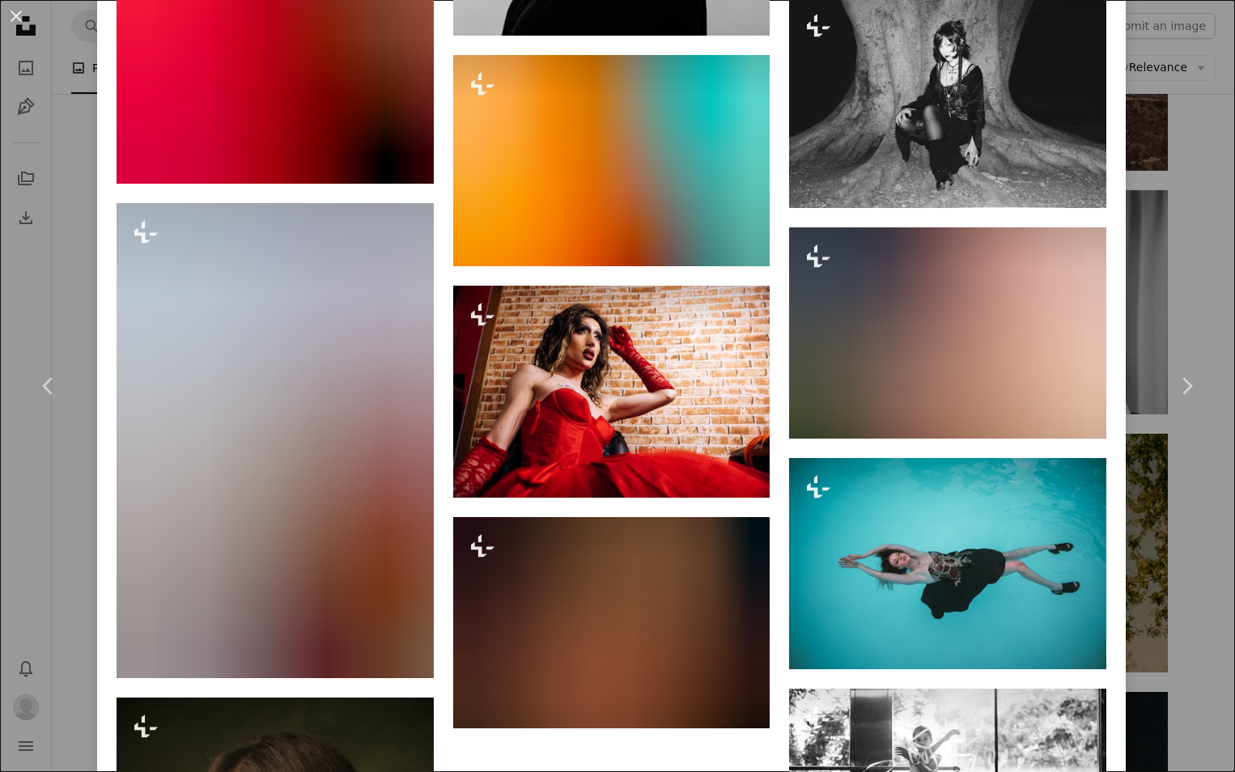
scroll to position [16631, 0]
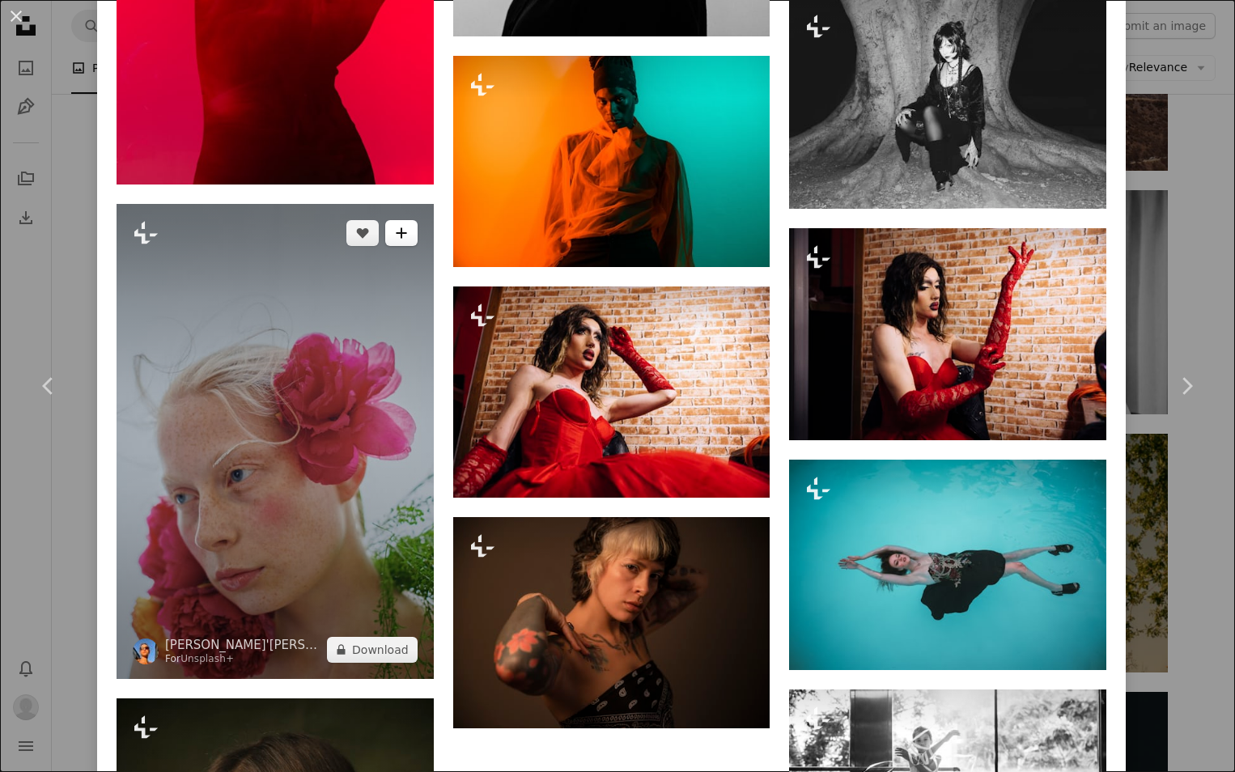
click at [394, 220] on button "A plus sign" at bounding box center [401, 233] width 32 height 26
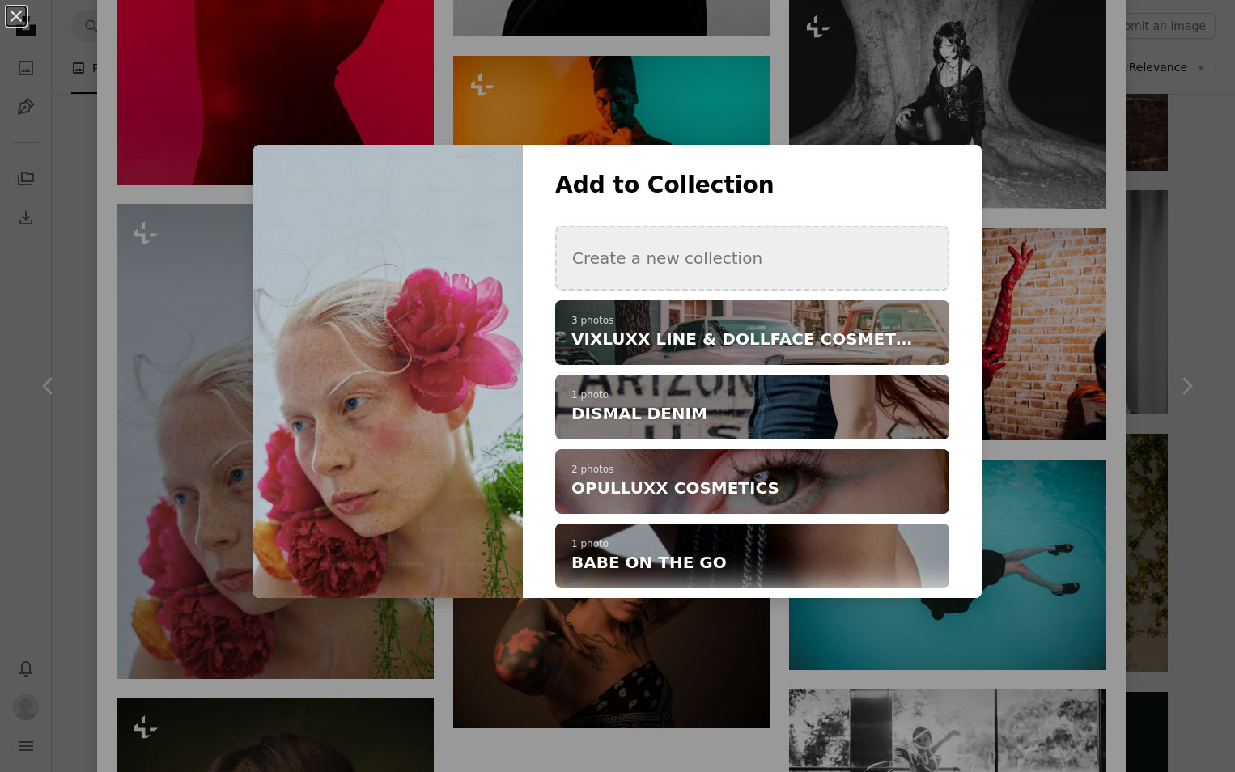
click at [658, 264] on button "Create a new collection" at bounding box center [752, 258] width 394 height 65
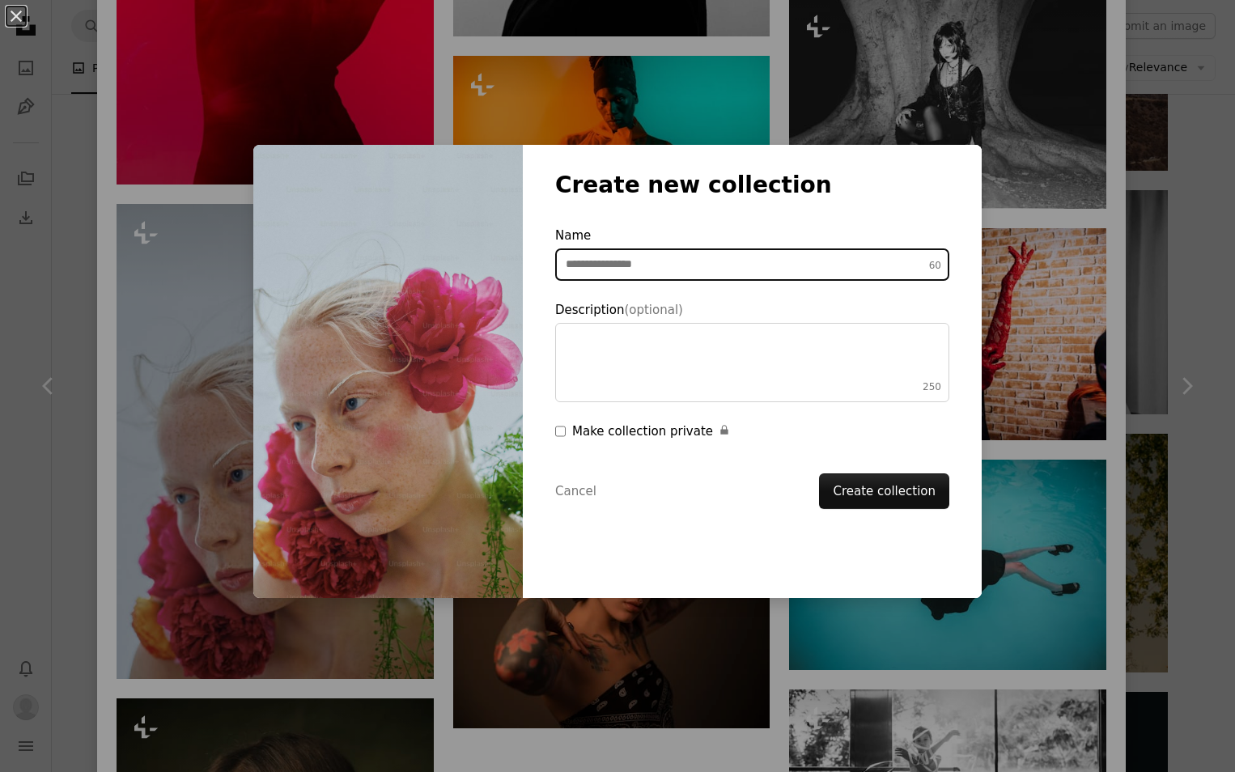
click at [632, 265] on input "Name 60" at bounding box center [752, 264] width 394 height 32
type input "*********"
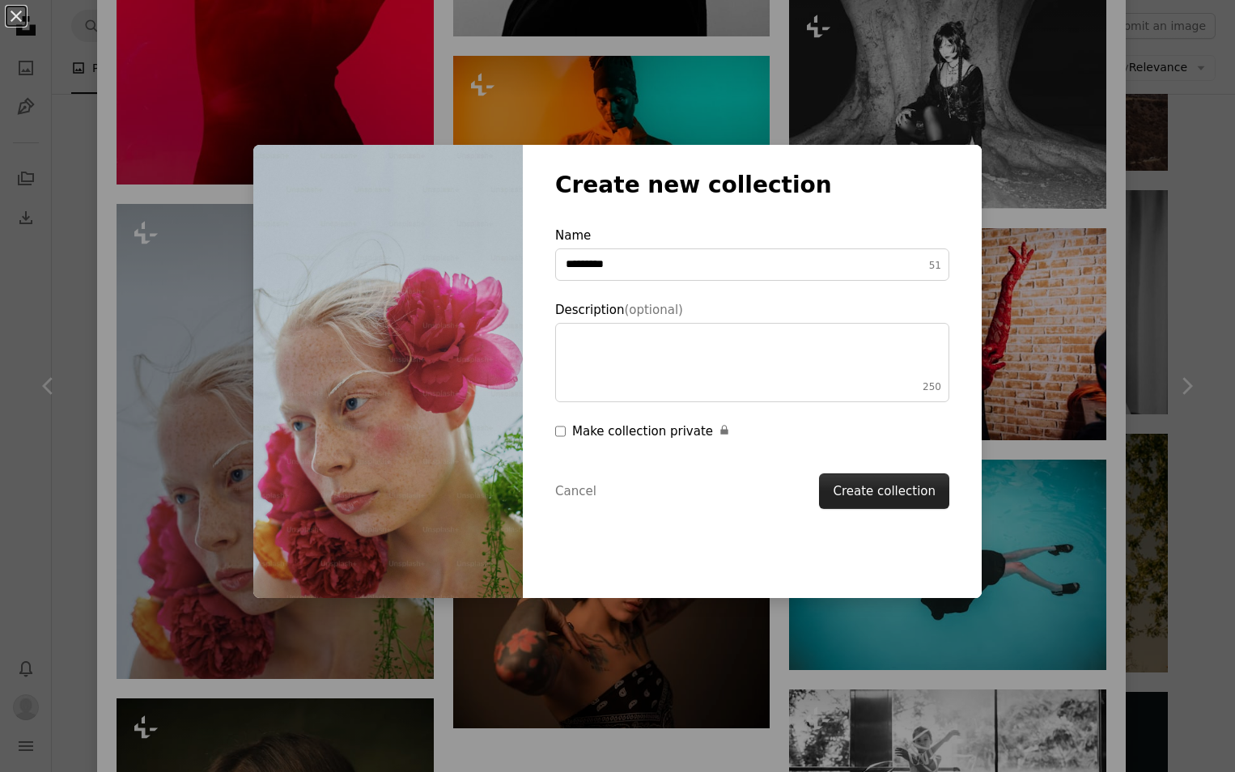
click at [876, 493] on button "Create collection" at bounding box center [884, 491] width 130 height 36
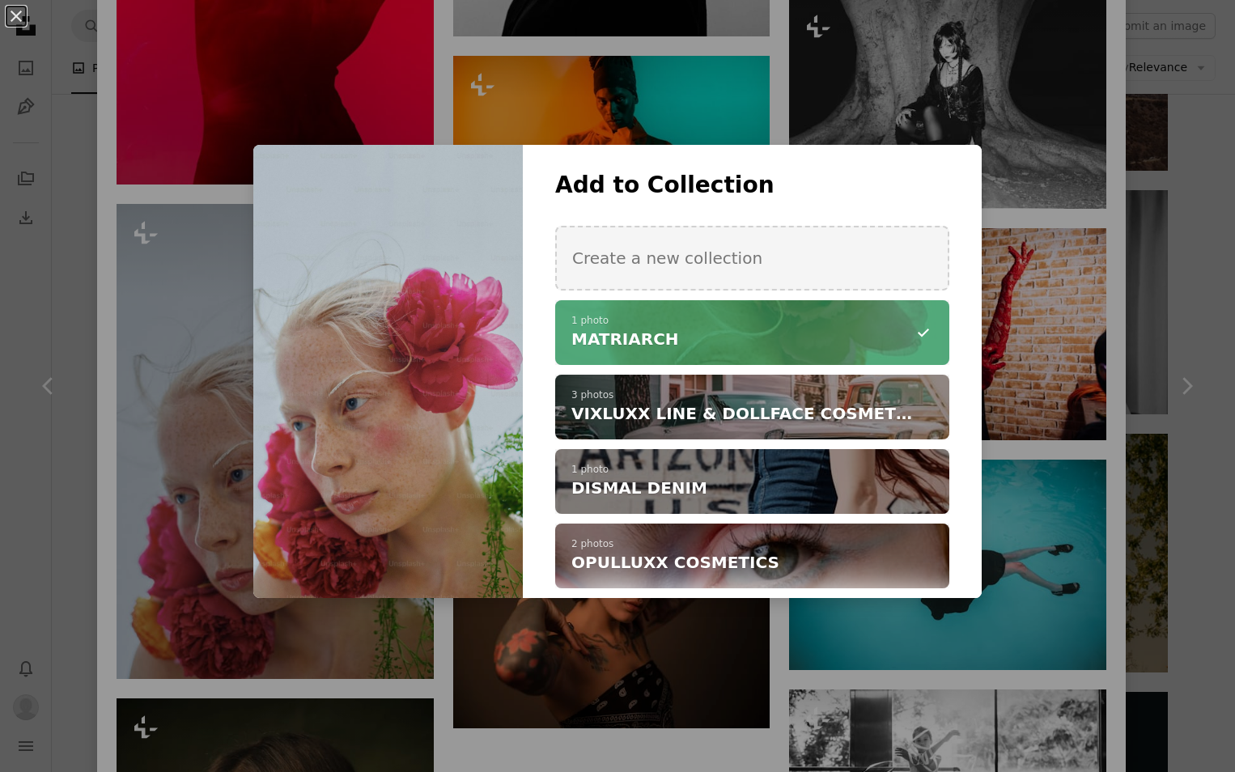
click at [327, 86] on div "An X shape Add to Collection Create a new collection A checkmark A minus sign 1…" at bounding box center [617, 386] width 1235 height 772
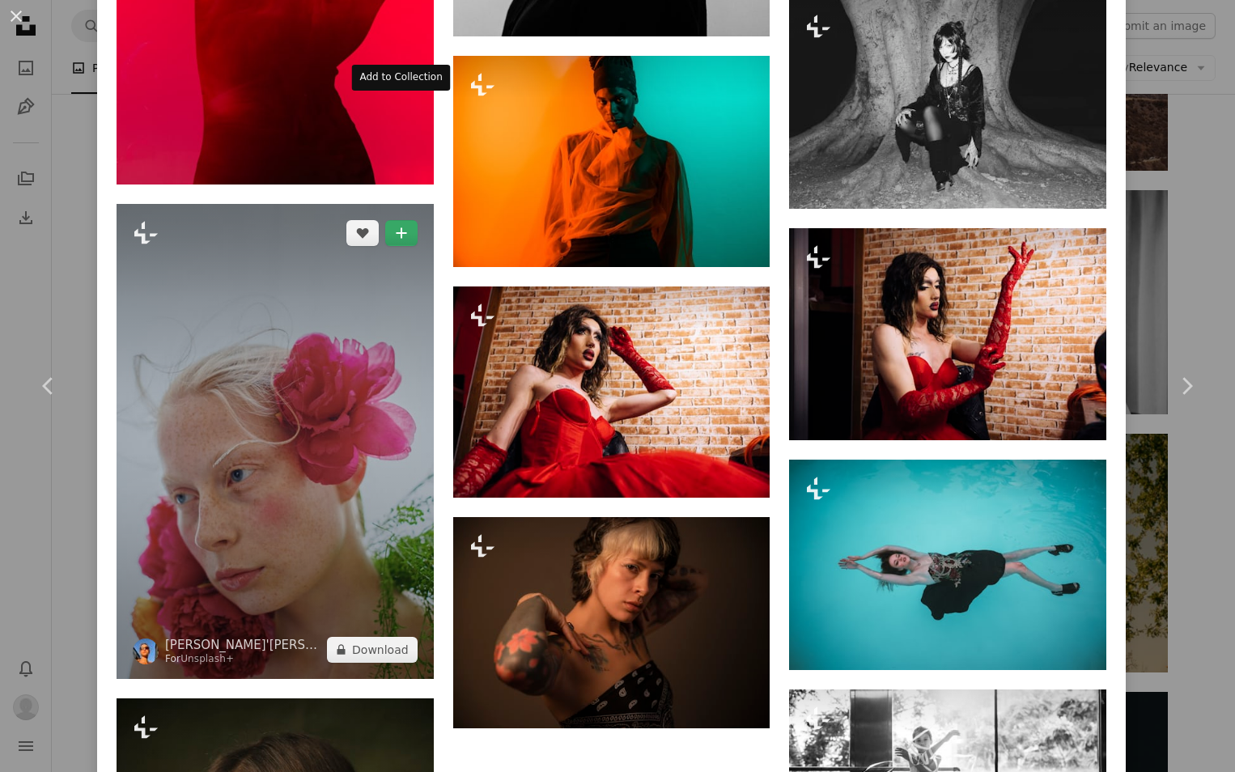
click at [403, 227] on icon "A plus sign" at bounding box center [401, 233] width 13 height 13
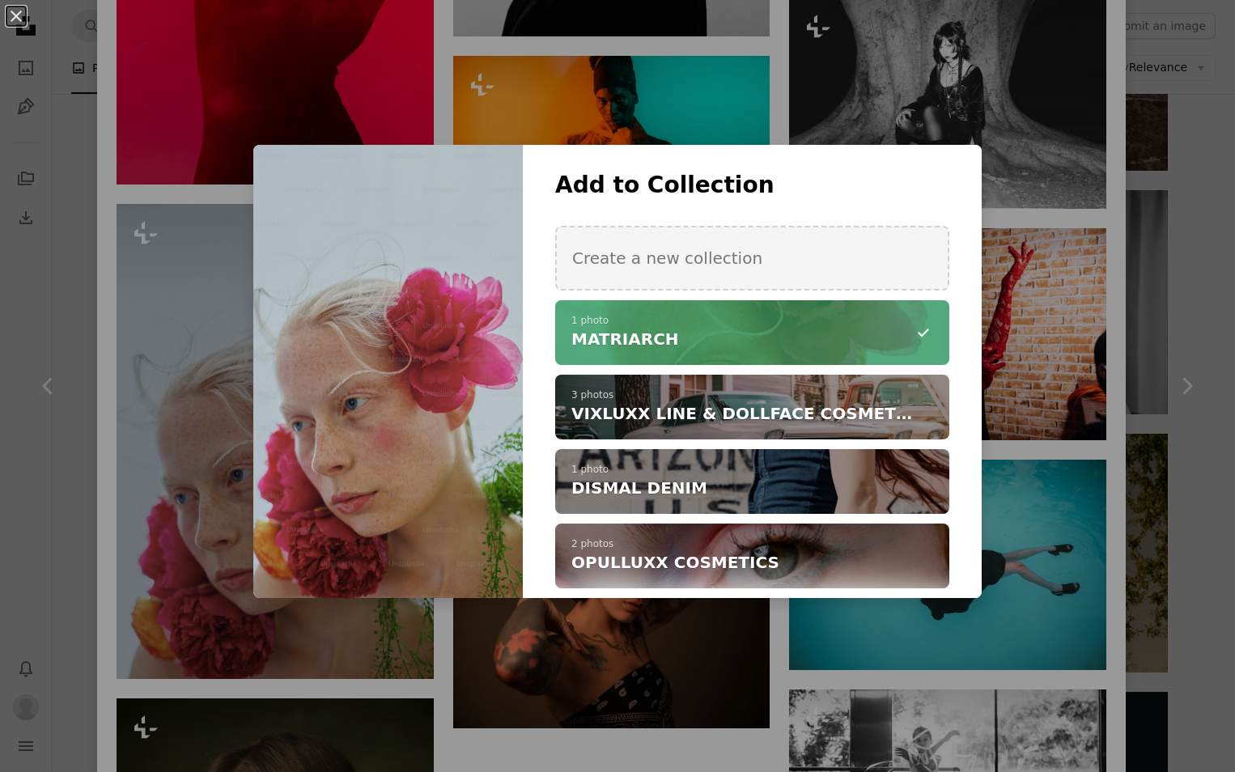
click at [313, 68] on div "An X shape Add to Collection Create a new collection A checkmark A minus sign 1…" at bounding box center [617, 386] width 1235 height 772
